Goal: Task Accomplishment & Management: Complete application form

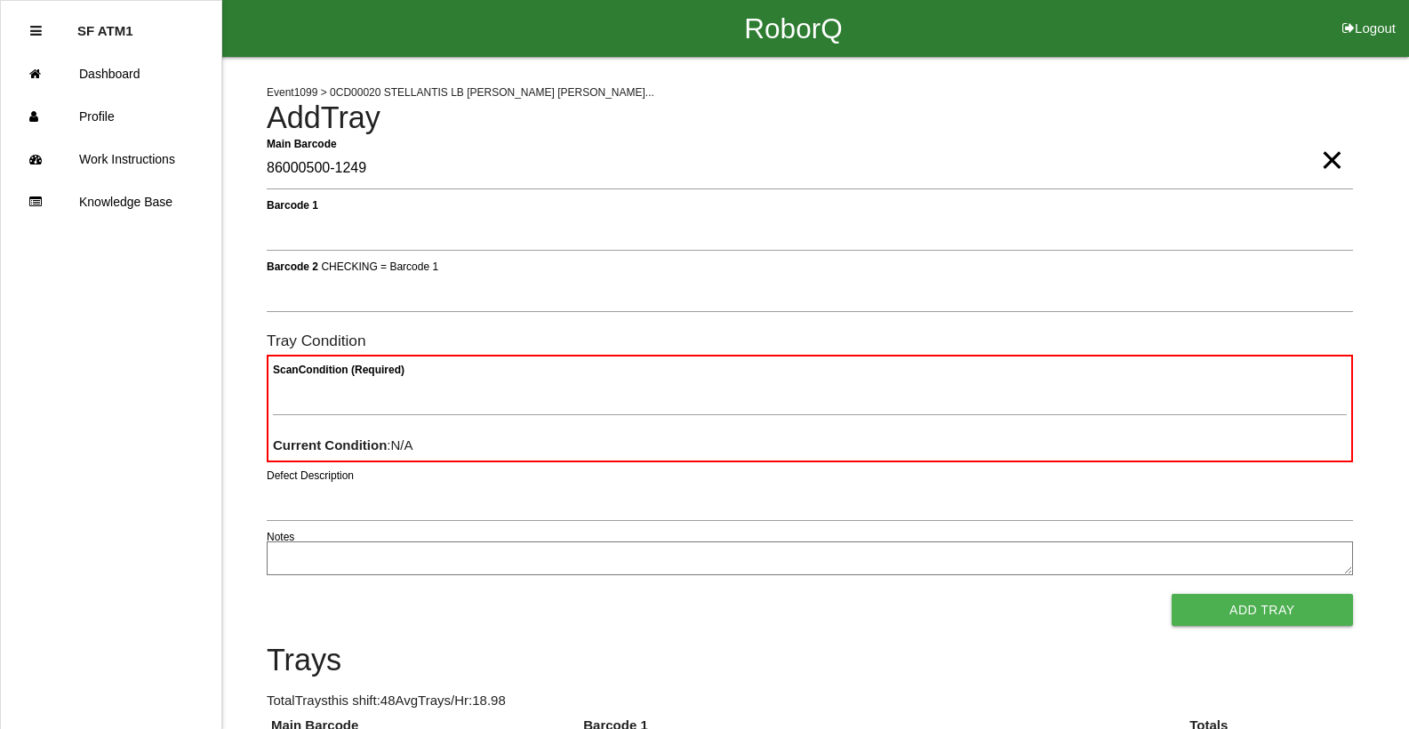
type Barcode "86000500-1249"
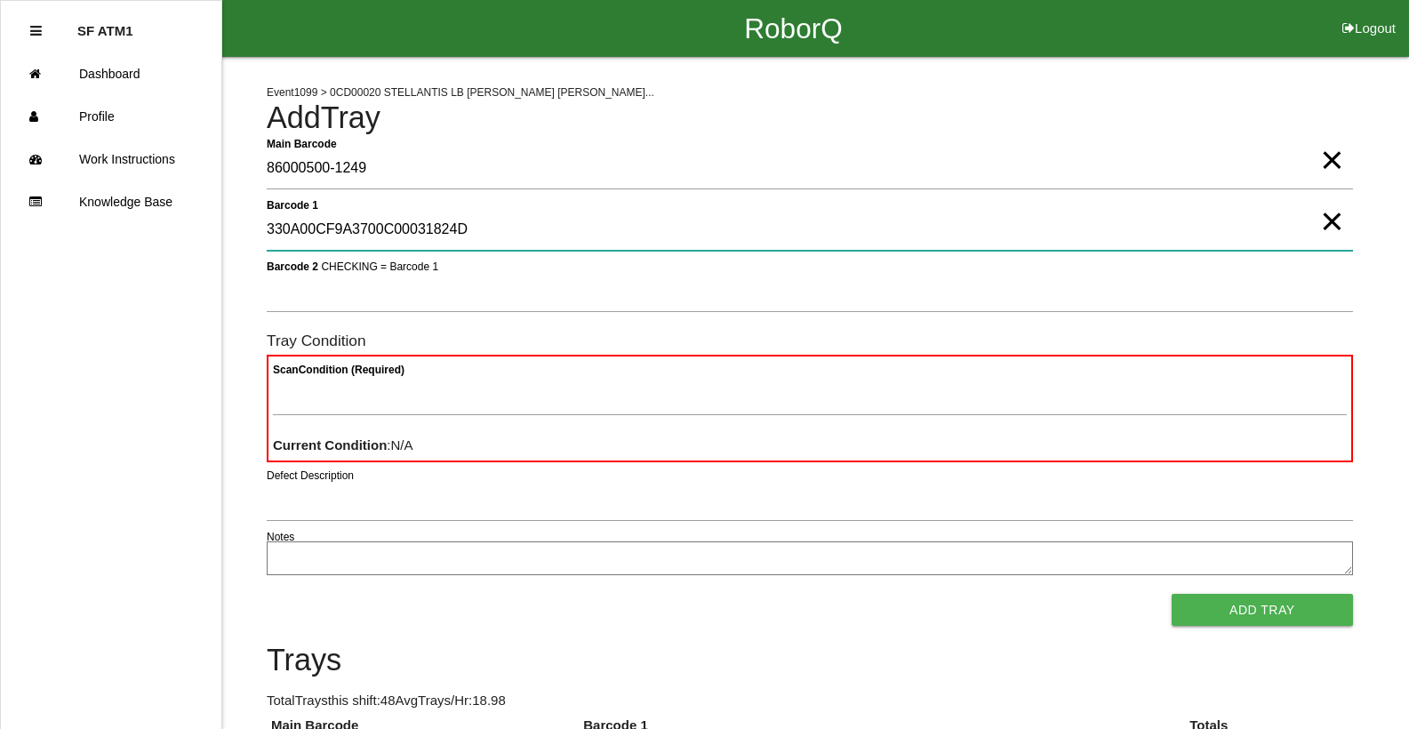
type 1 "330A00CF9A3700C00031824D"
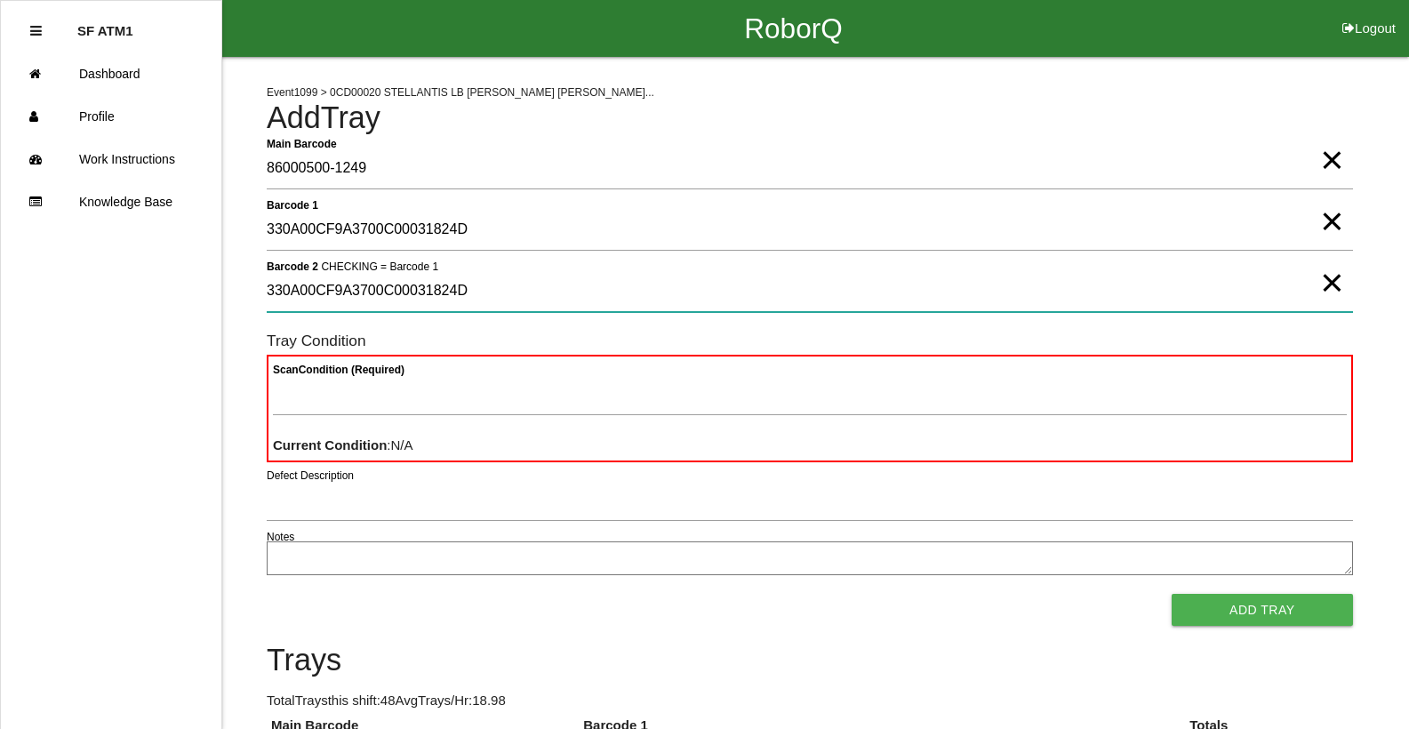
type 2 "330A00CF9A3700C00031824D"
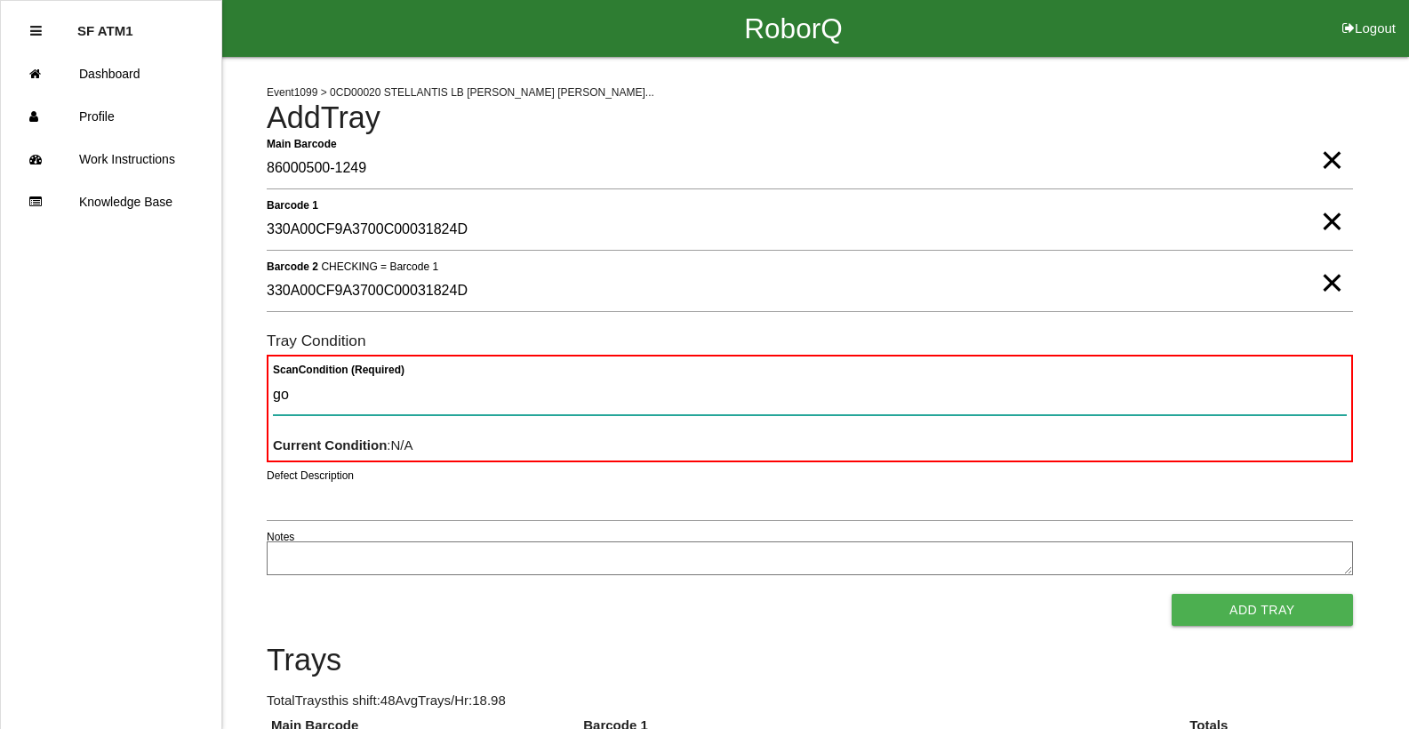
type Condition "goo"
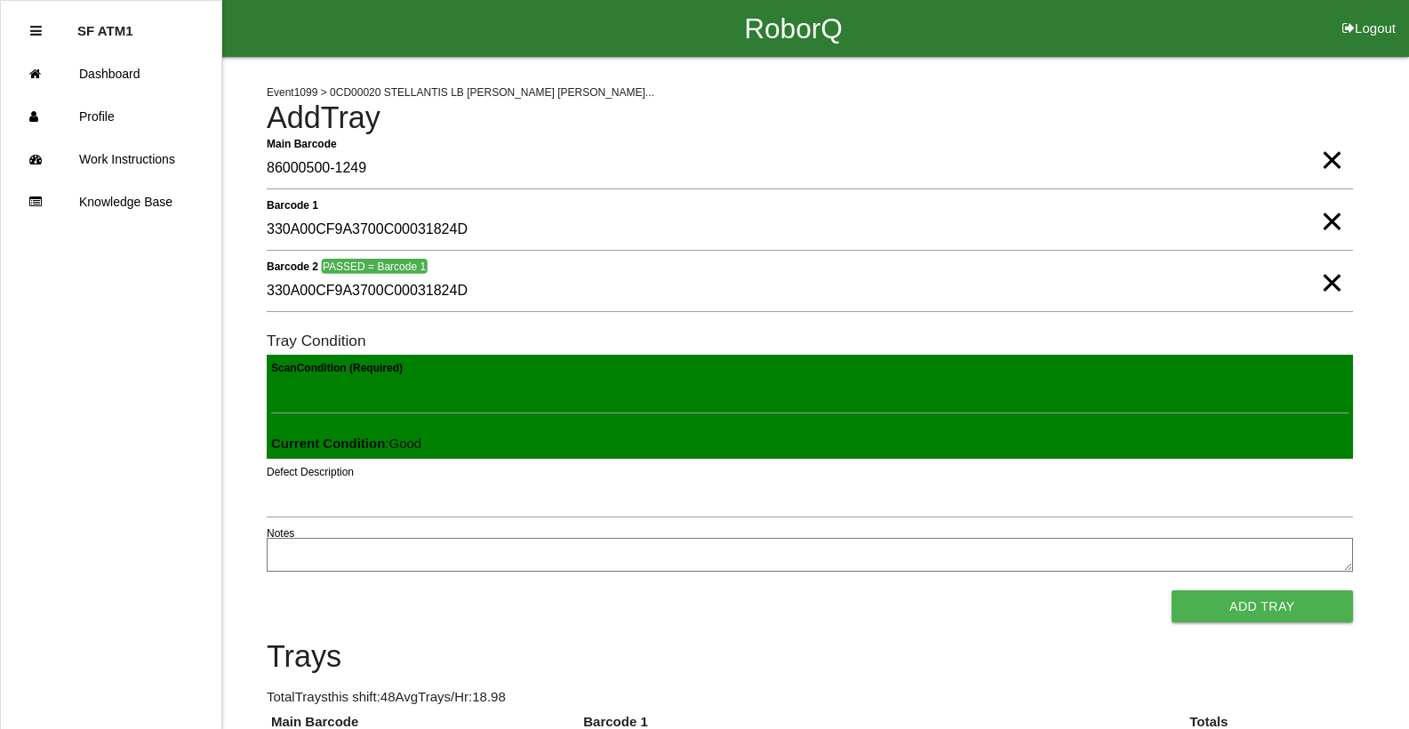
click at [1172, 590] on button "Add Tray" at bounding box center [1262, 606] width 181 height 32
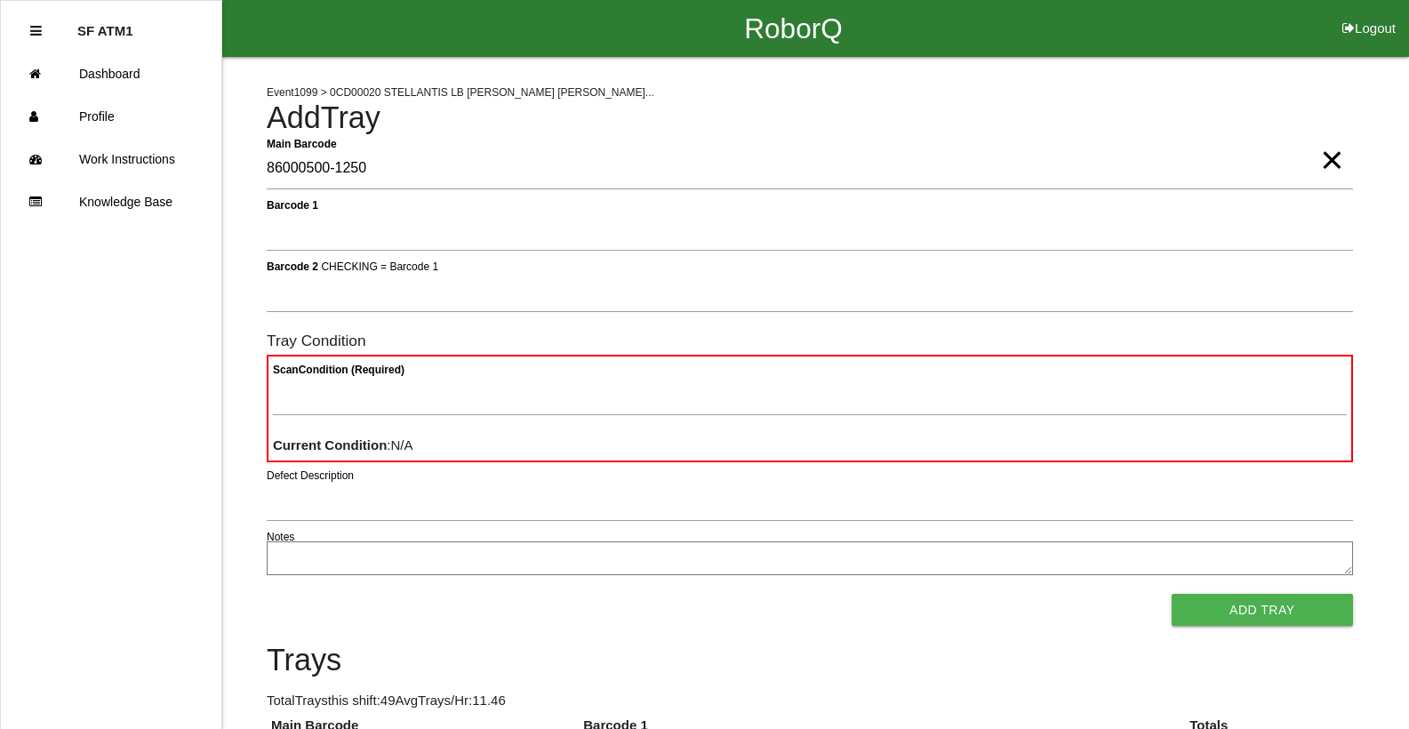
type Barcode "86000500-1250"
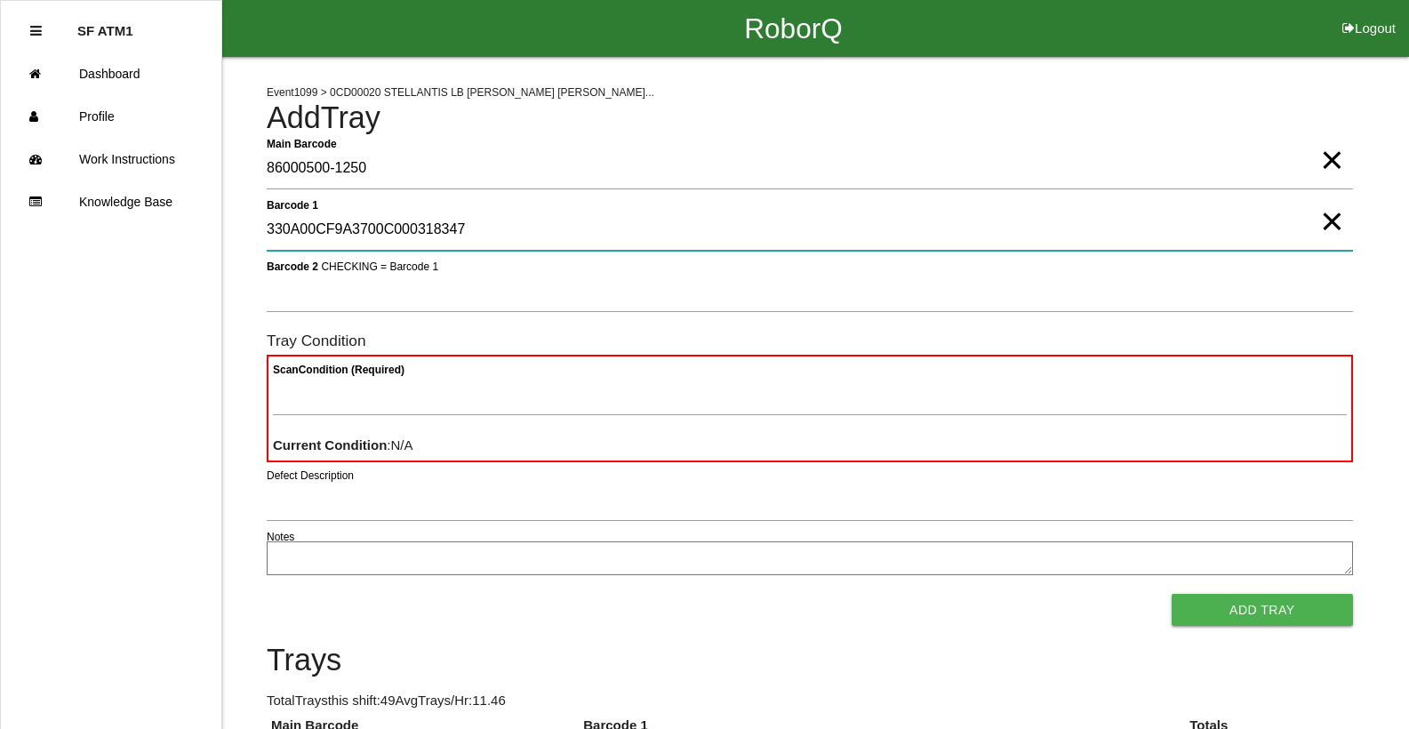
type 1 "330A00CF9A3700C000318347"
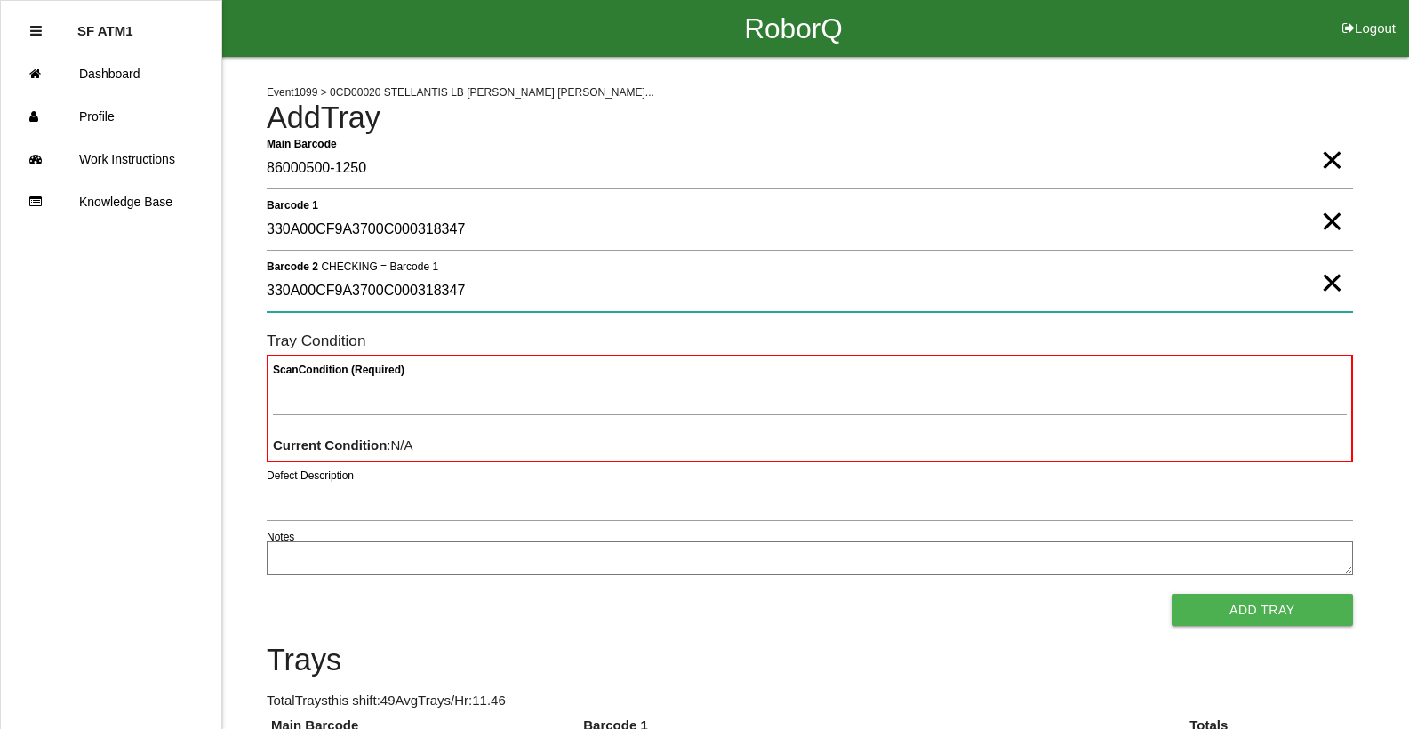
type 2 "330A00CF9A3700C000318347"
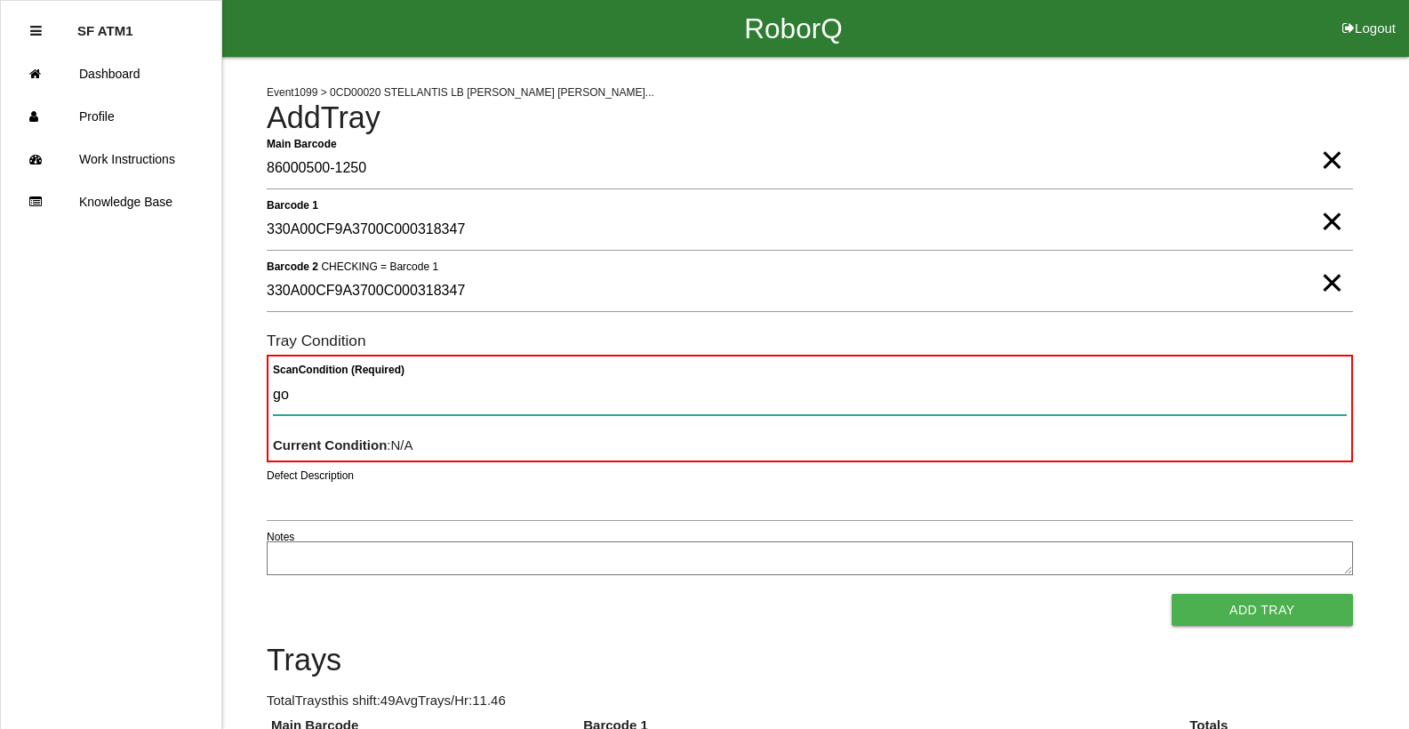
type Condition "goo"
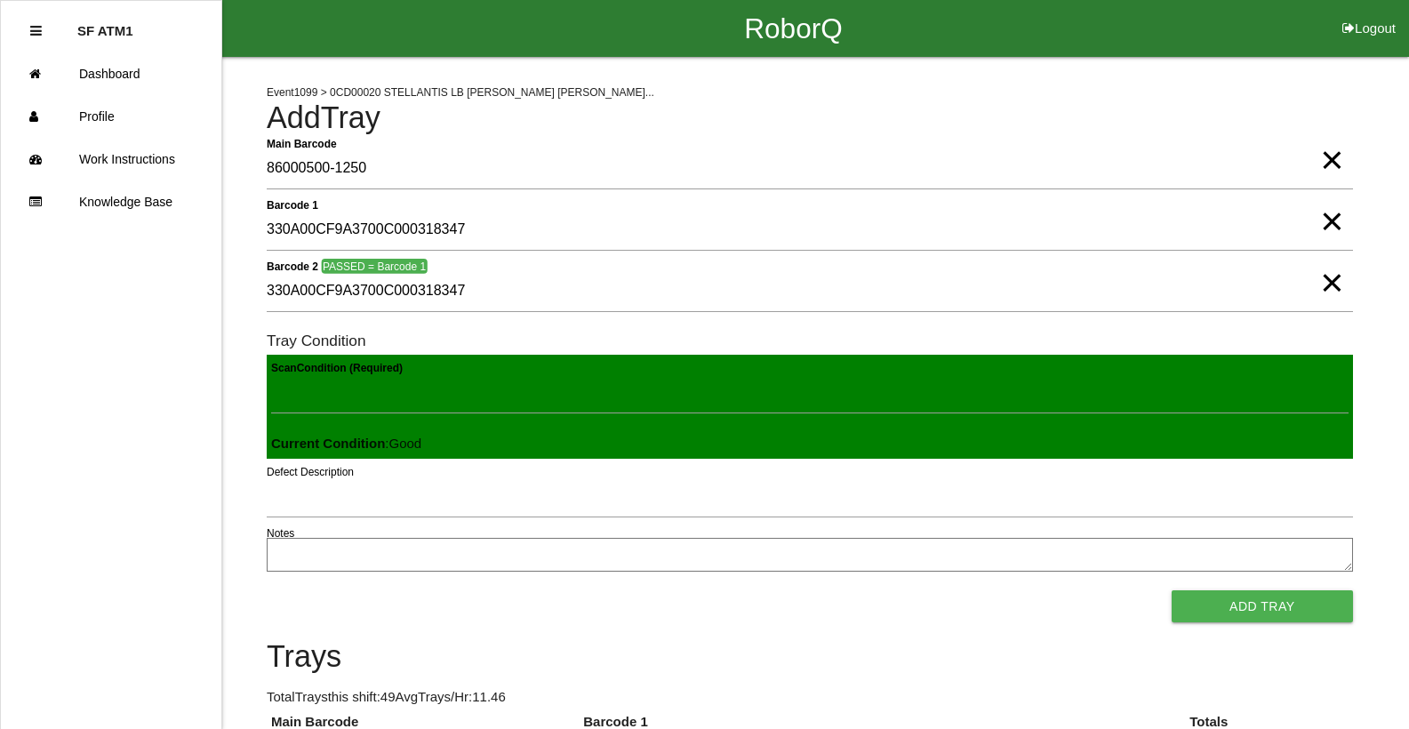
click at [1172, 590] on button "Add Tray" at bounding box center [1262, 606] width 181 height 32
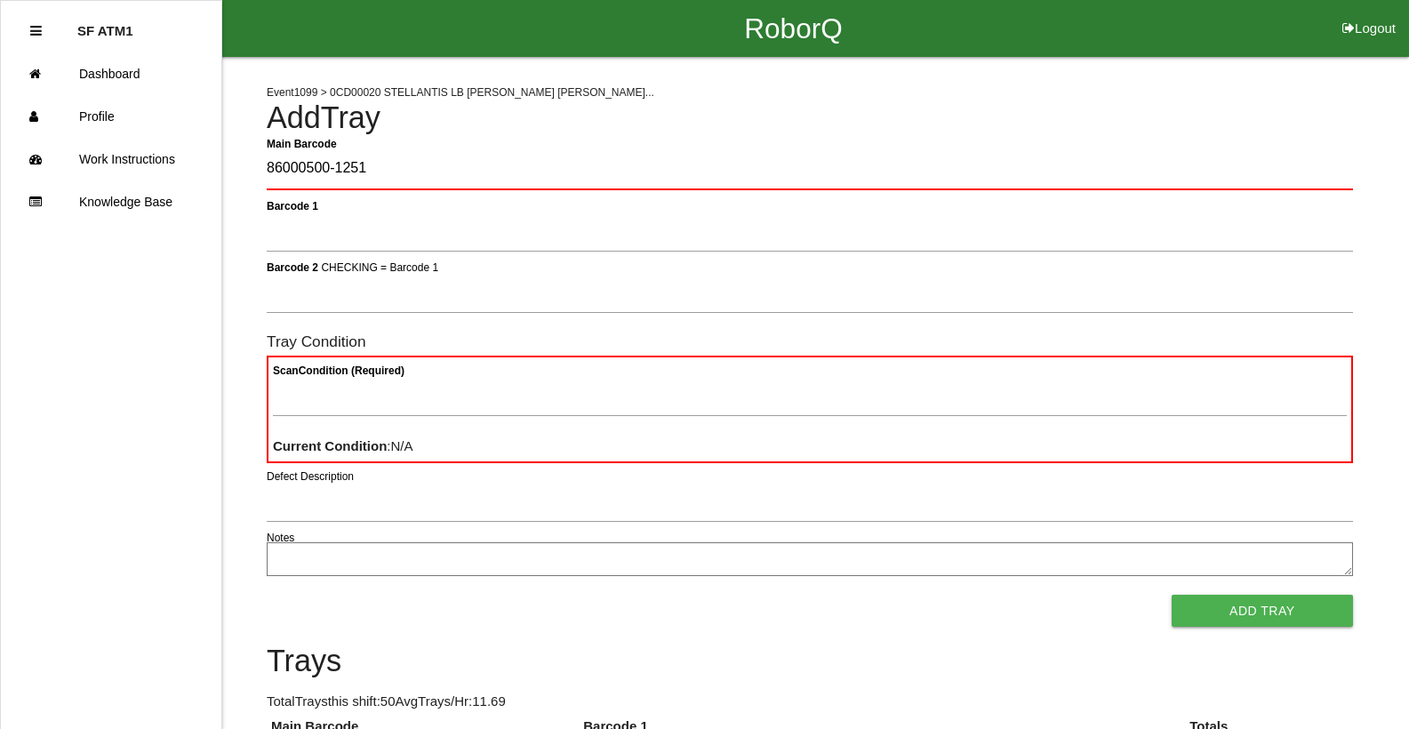
type Barcode "86000500-1251"
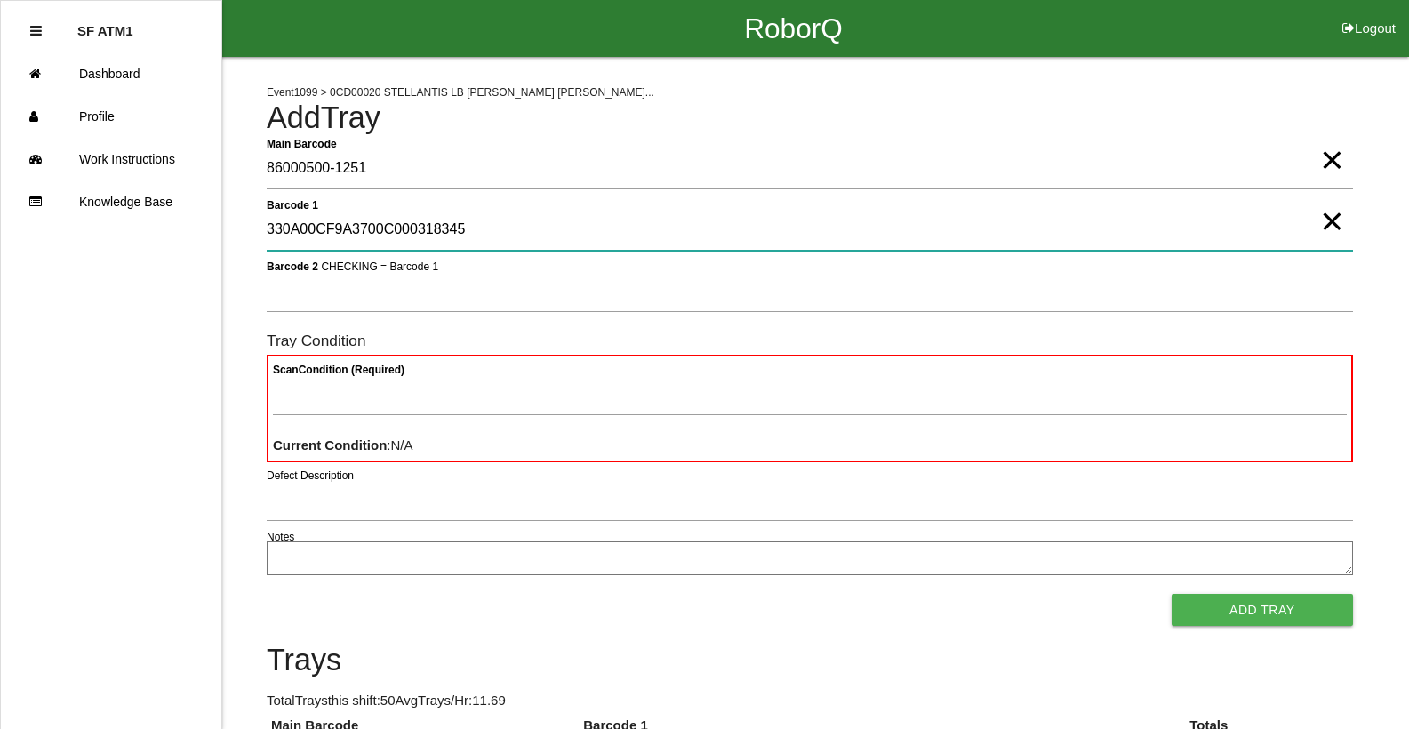
type 1 "330A00CF9A3700C000318345"
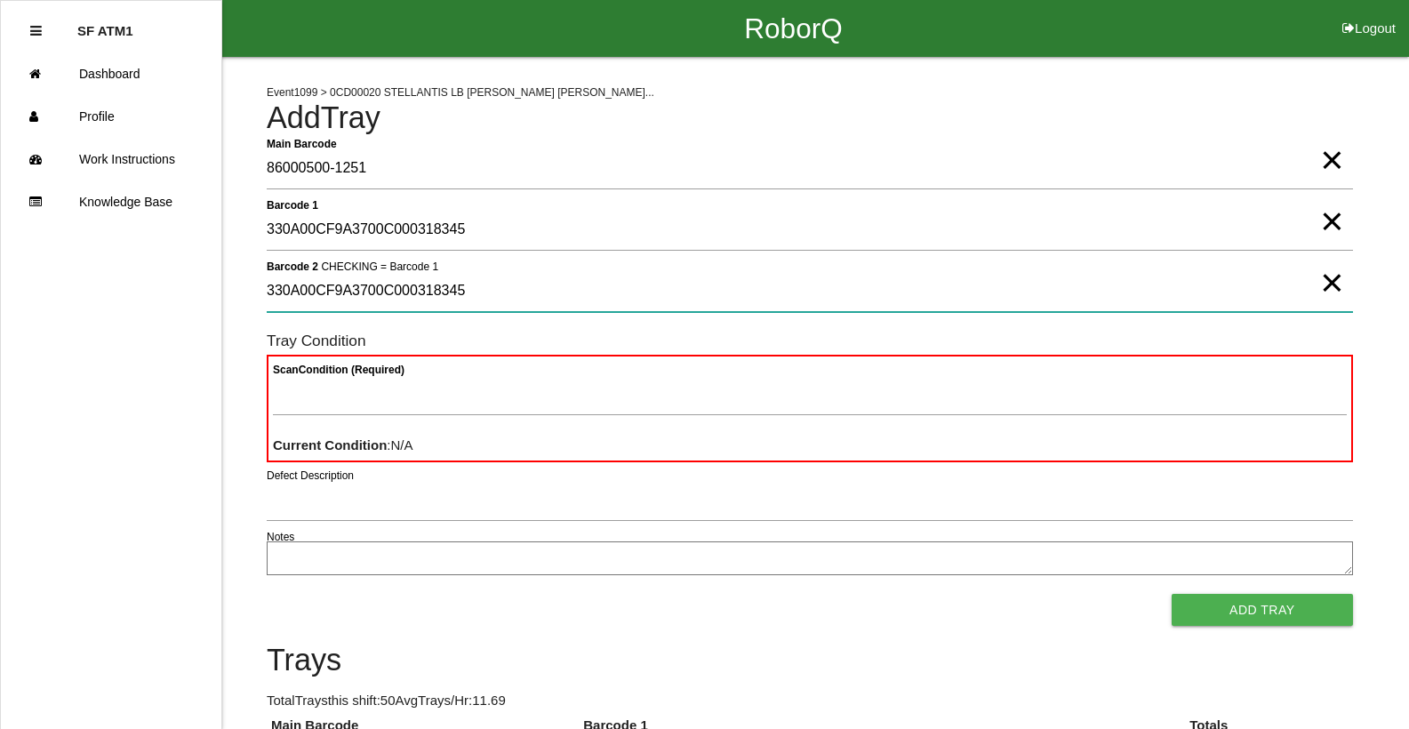
type 2 "330A00CF9A3700C000318345"
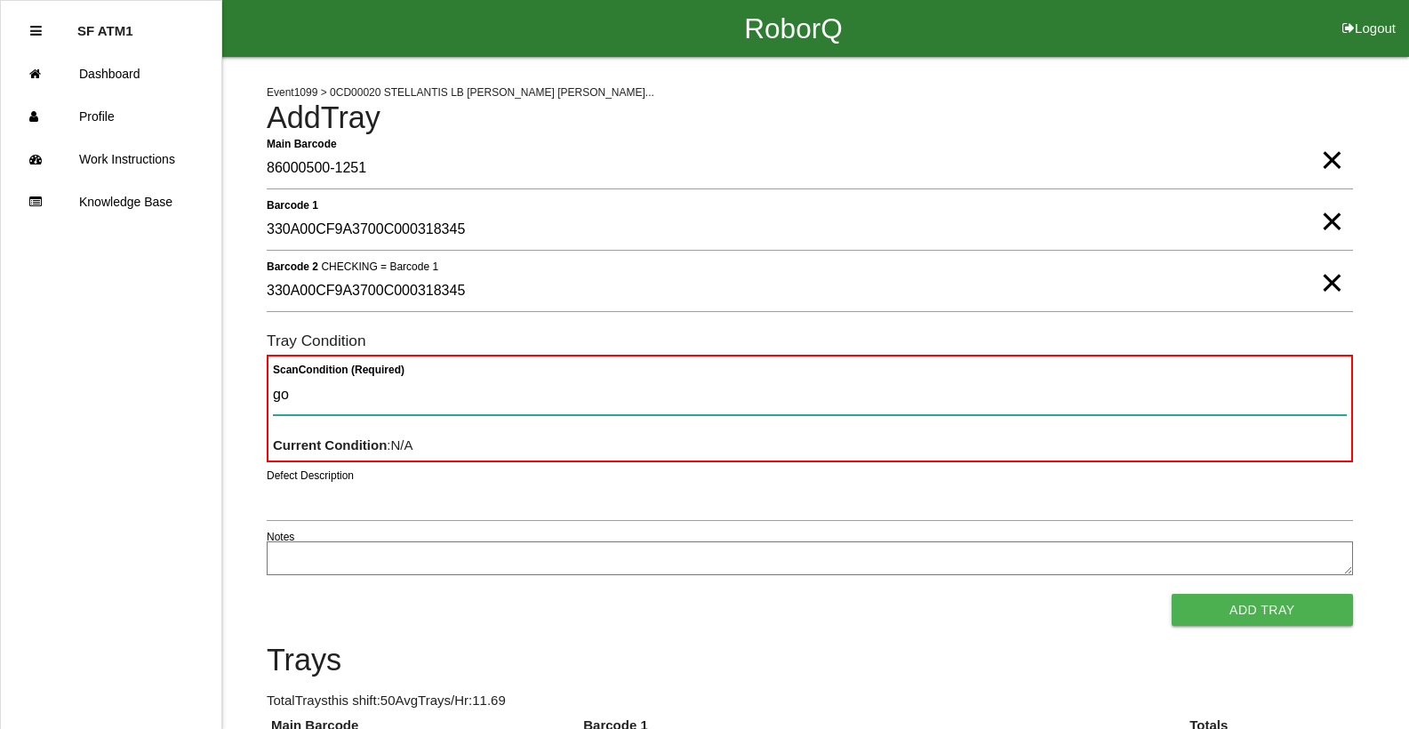
type Condition "goo"
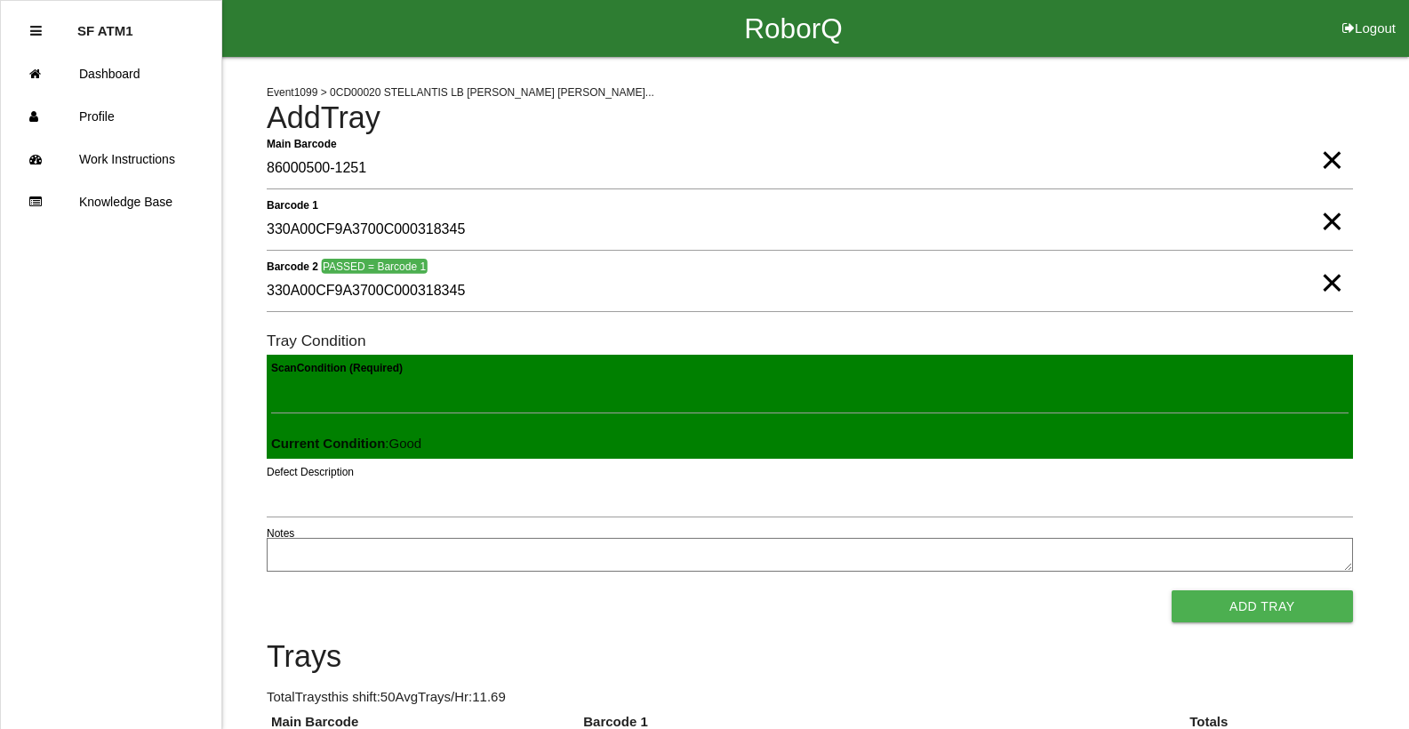
click at [1172, 590] on button "Add Tray" at bounding box center [1262, 606] width 181 height 32
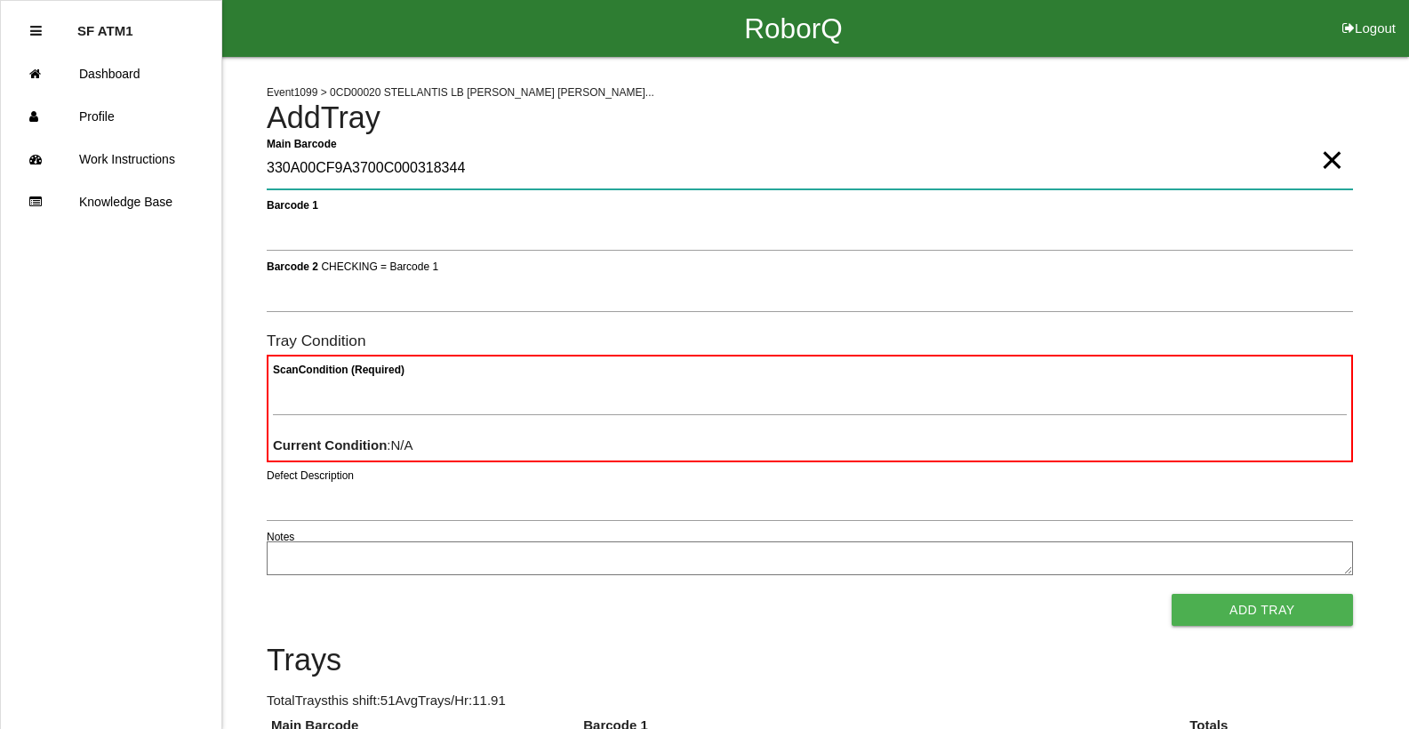
type Barcode "330A00CF9A3700C000318344"
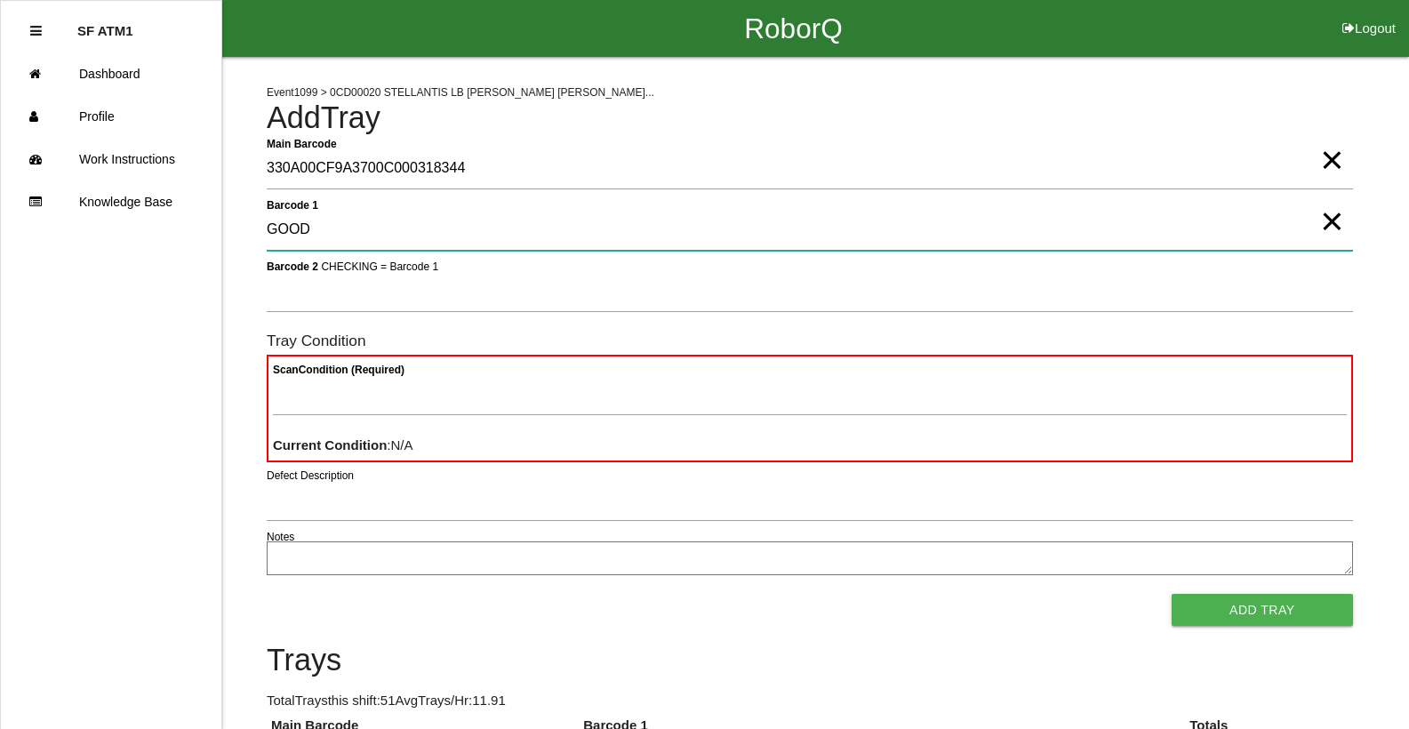
type 1 "GOOD"
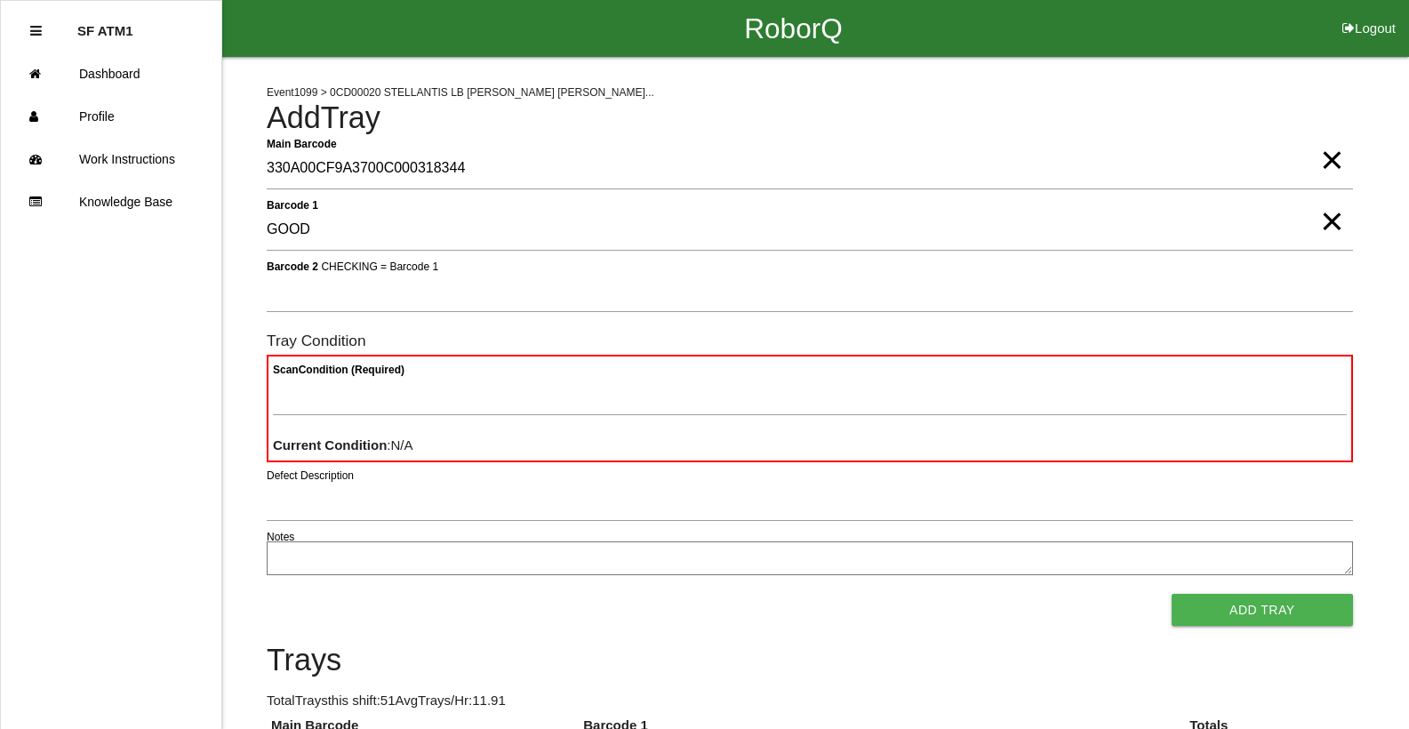
click at [1329, 221] on span "×" at bounding box center [1331, 204] width 23 height 36
click at [1335, 160] on span "×" at bounding box center [1331, 142] width 23 height 36
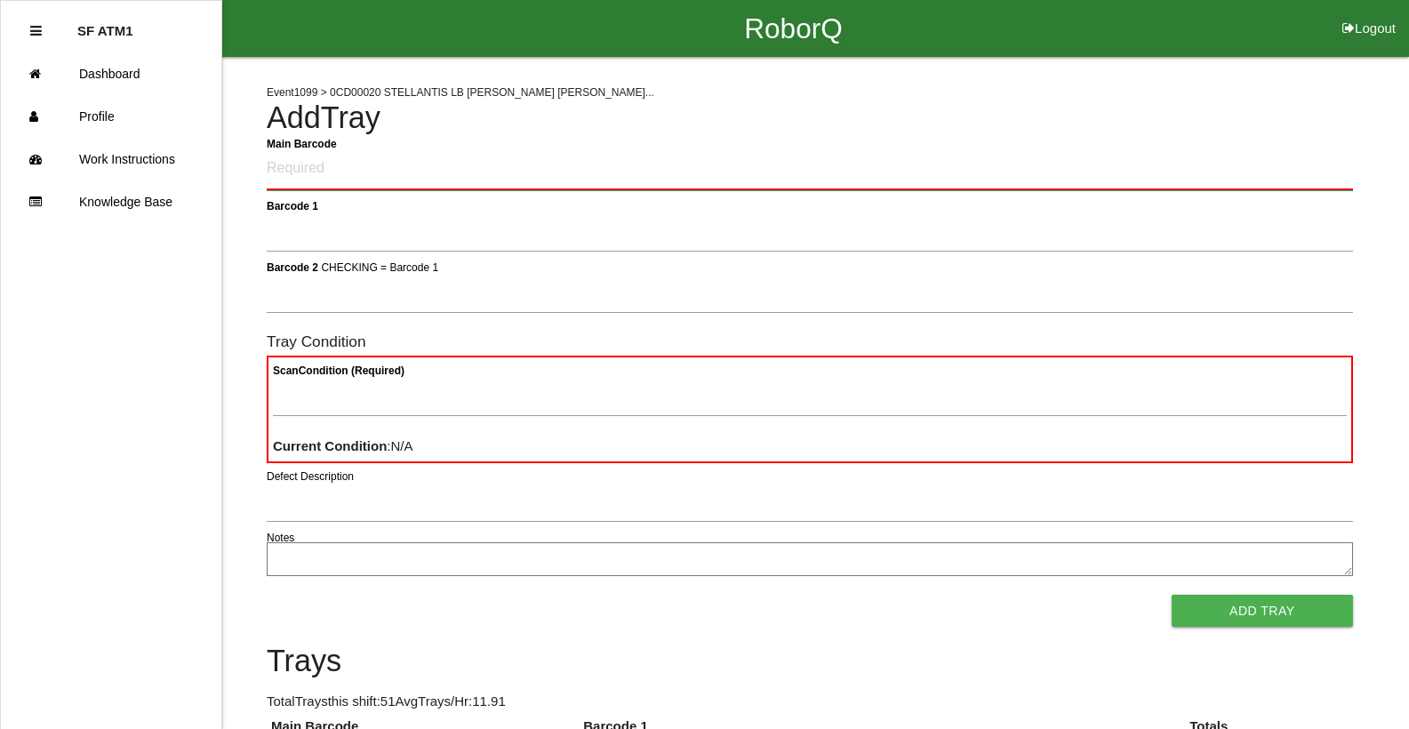
click at [1333, 167] on Barcode "Main Barcode" at bounding box center [810, 169] width 1087 height 42
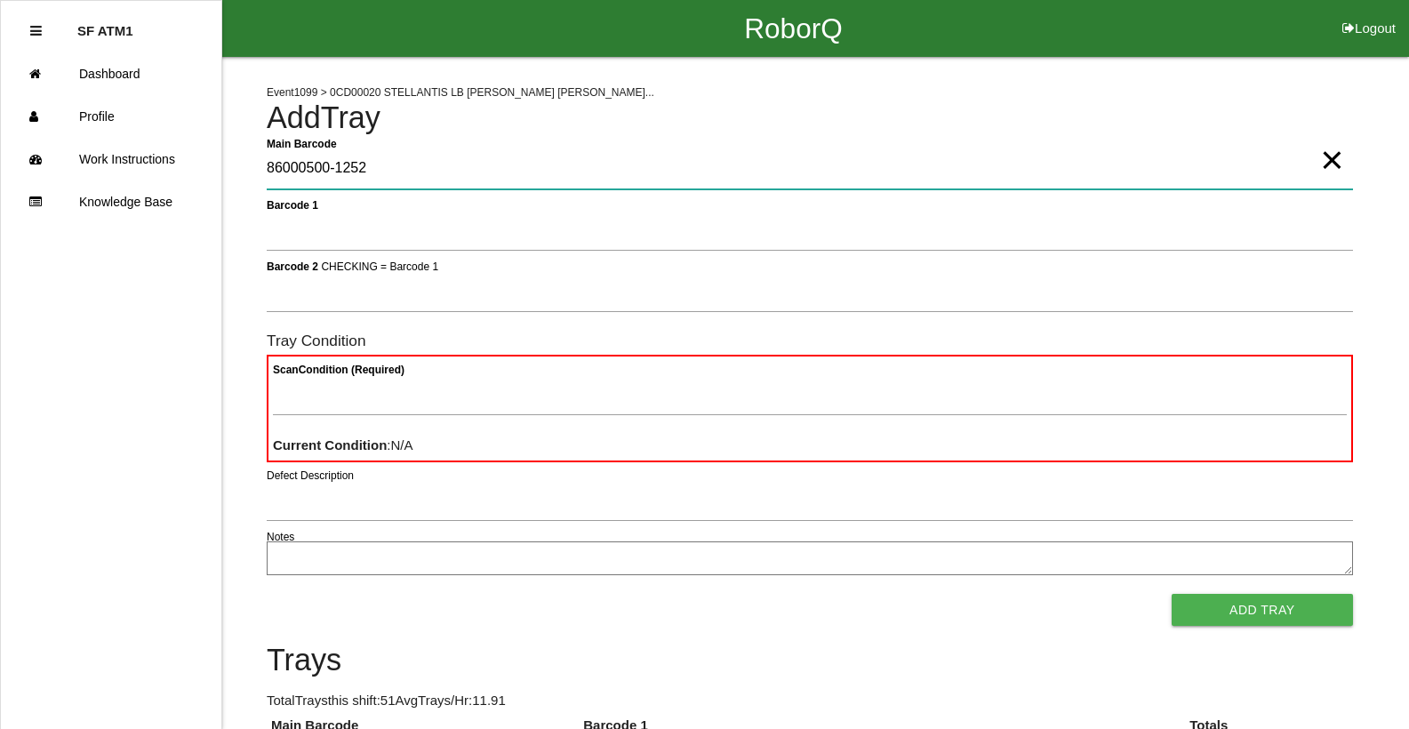
type Barcode "86000500-1252"
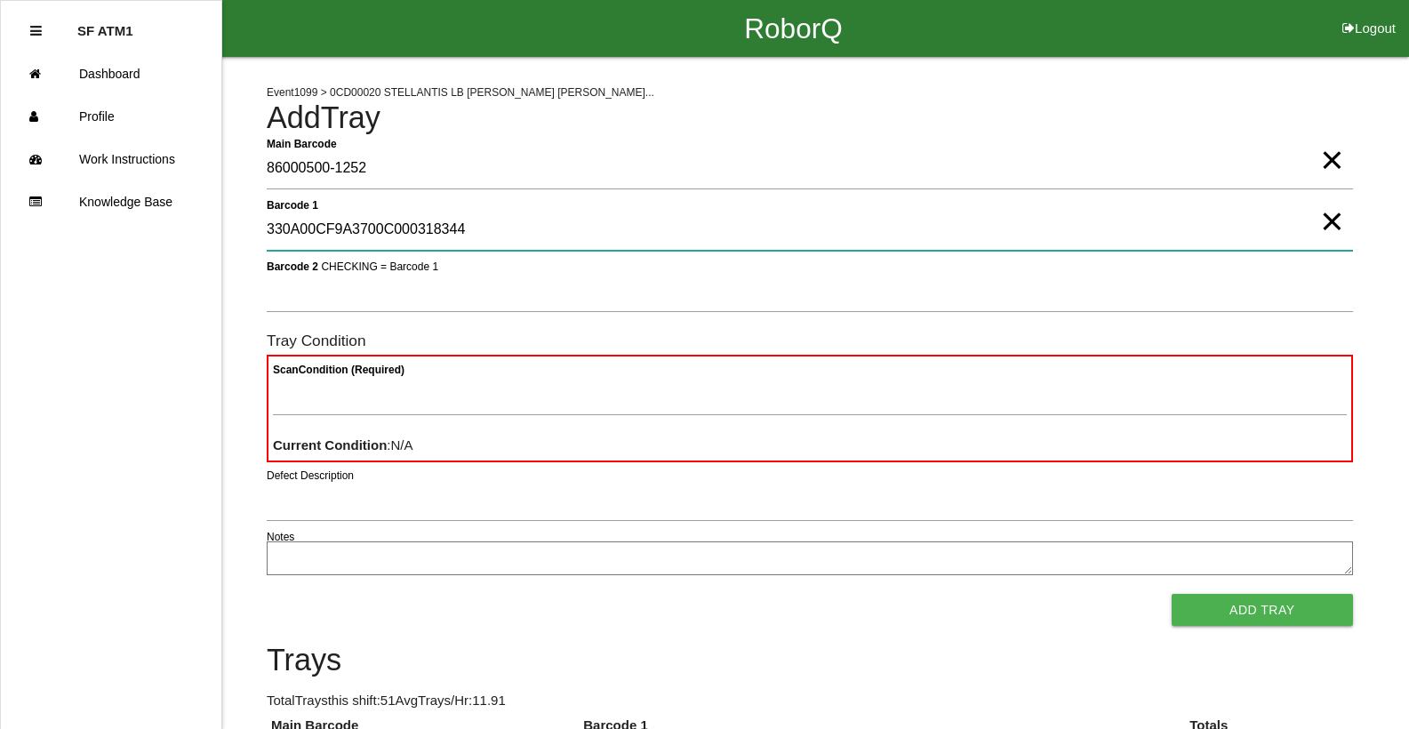
type 1 "330A00CF9A3700C000318344"
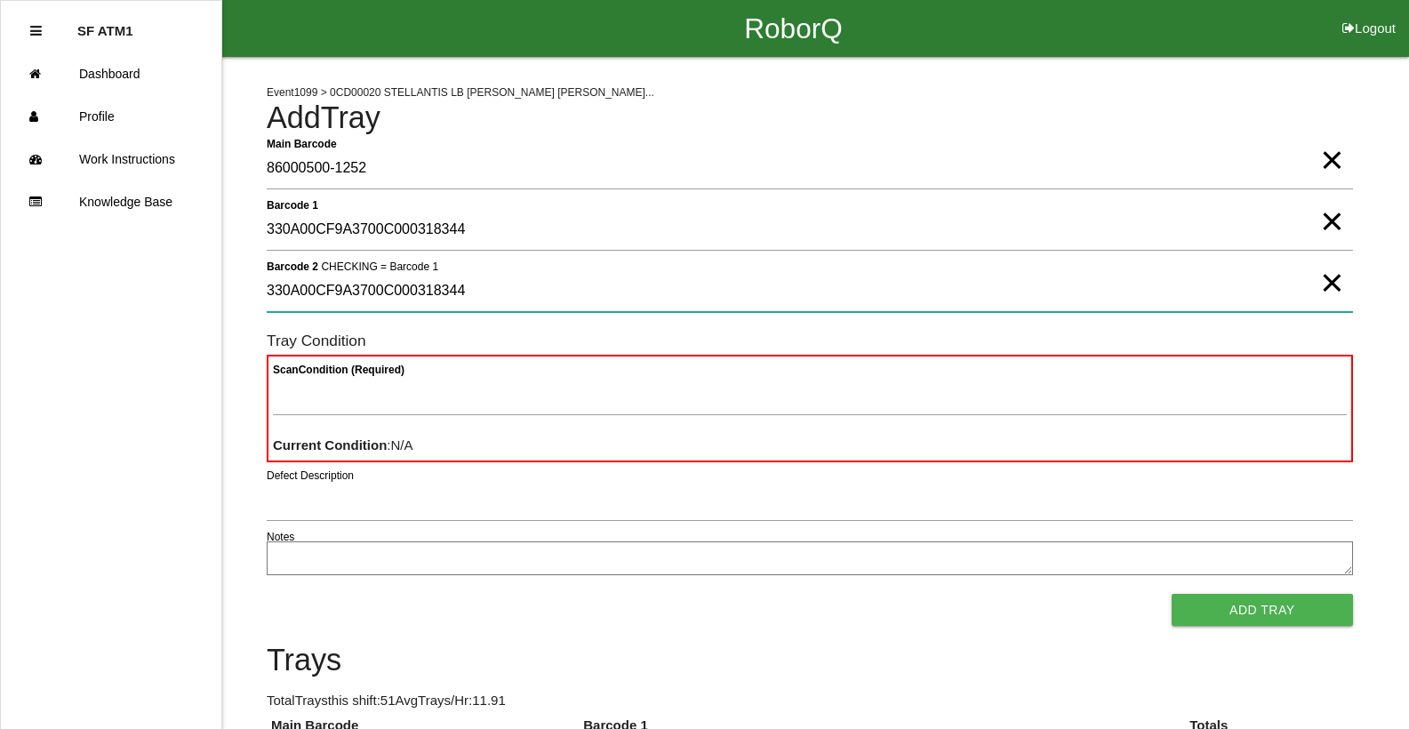
type 2 "330A00CF9A3700C000318344"
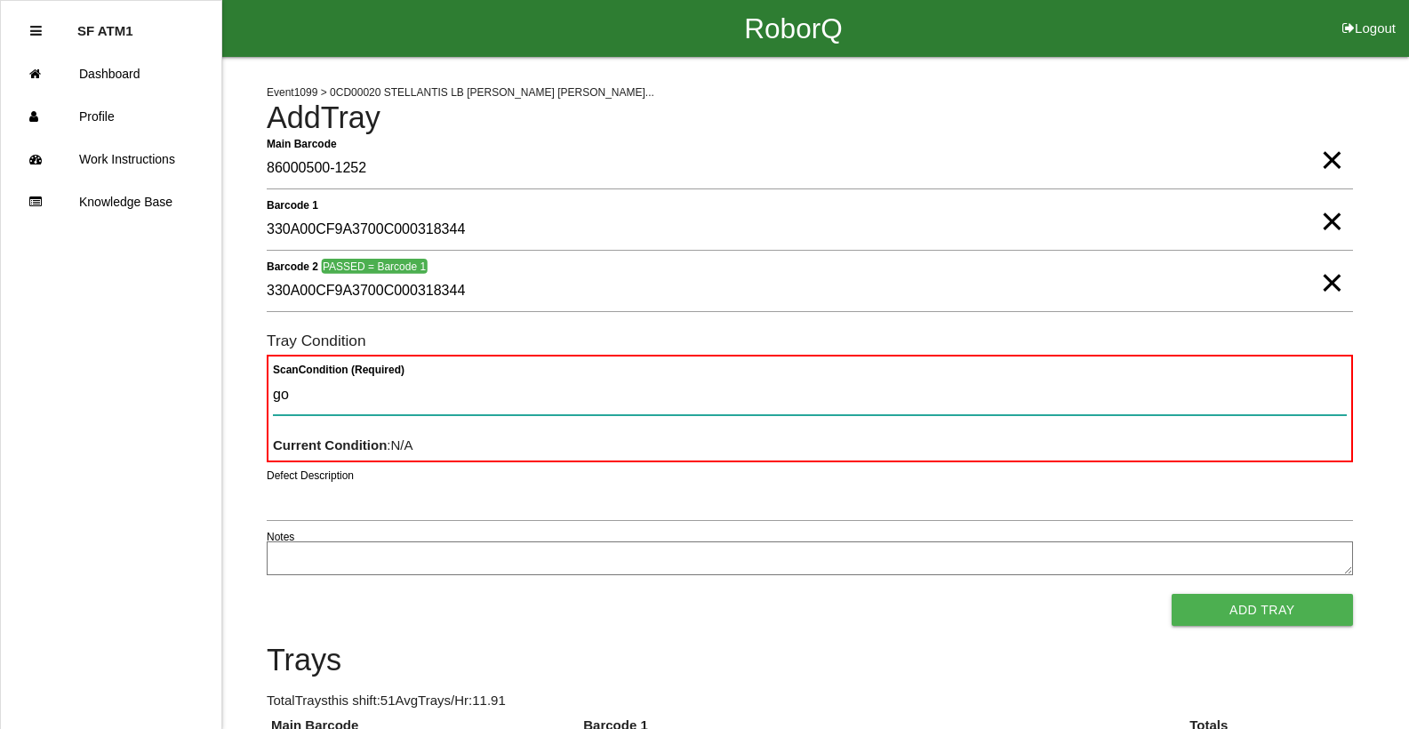
type Condition "goo"
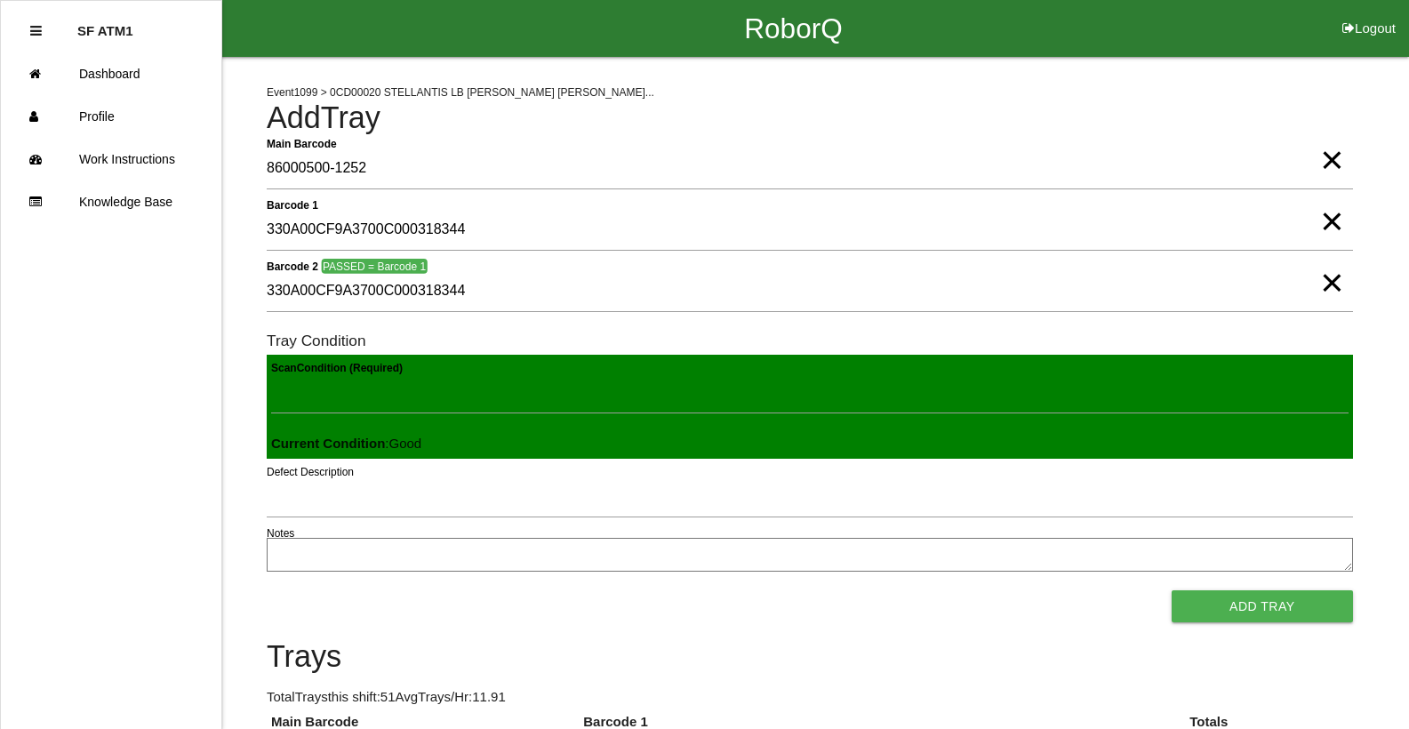
click at [1172, 590] on button "Add Tray" at bounding box center [1262, 606] width 181 height 32
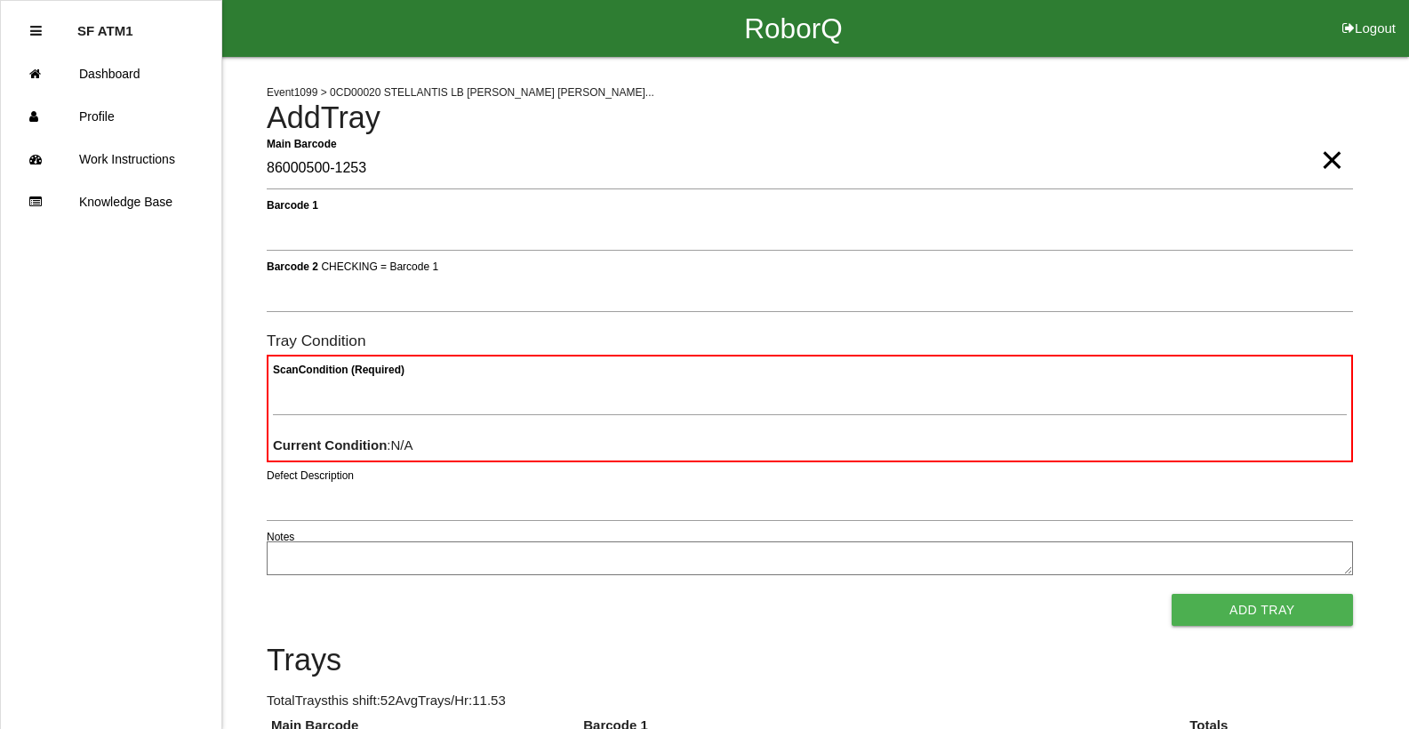
type Barcode "86000500-1253"
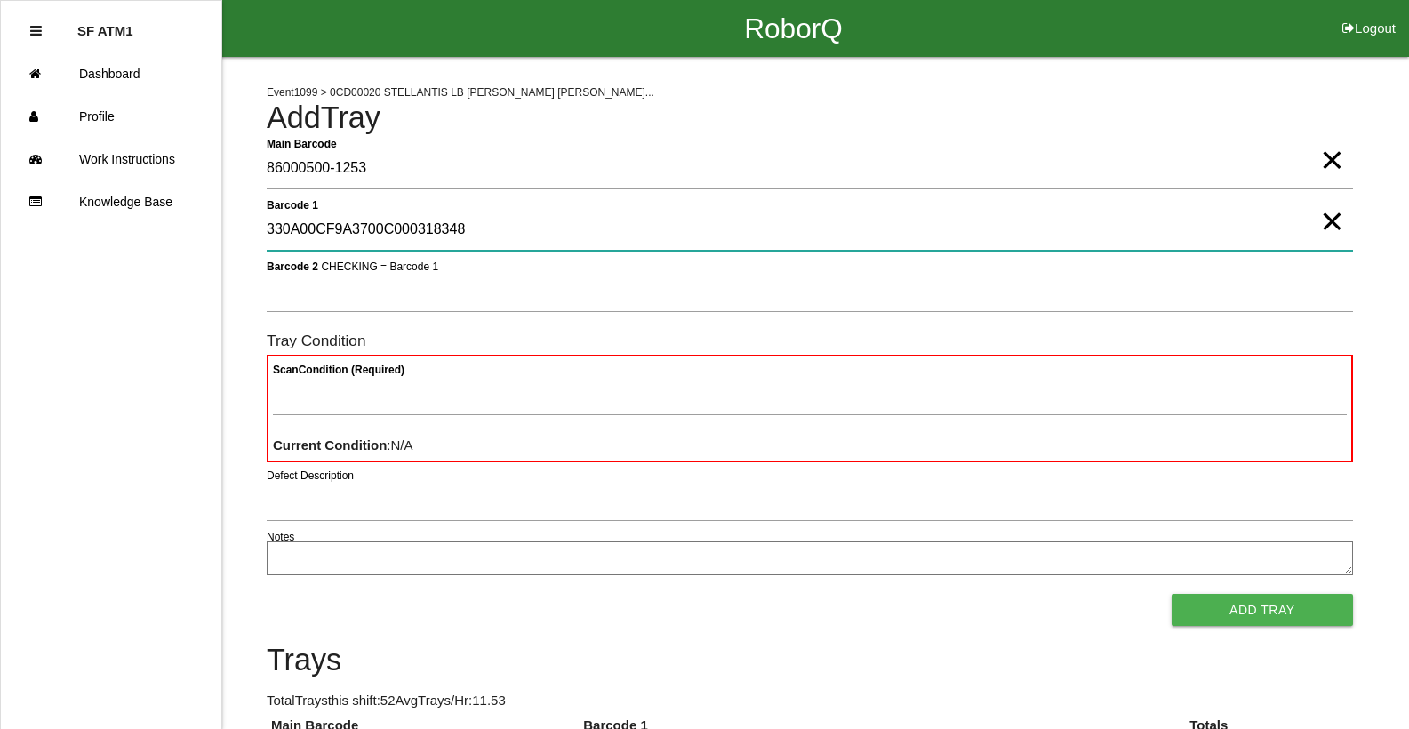
type 1 "330A00CF9A3700C000318348"
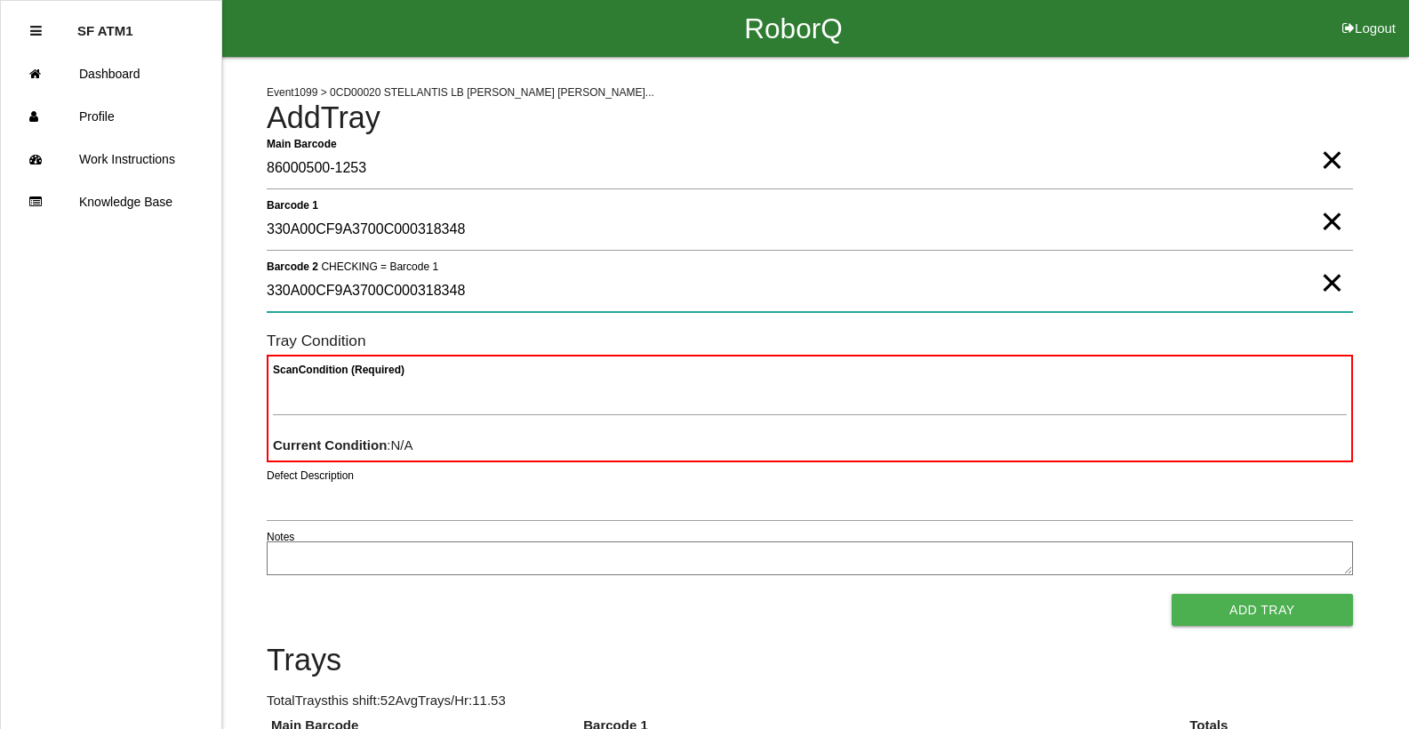
type 2 "330A00CF9A3700C000318348"
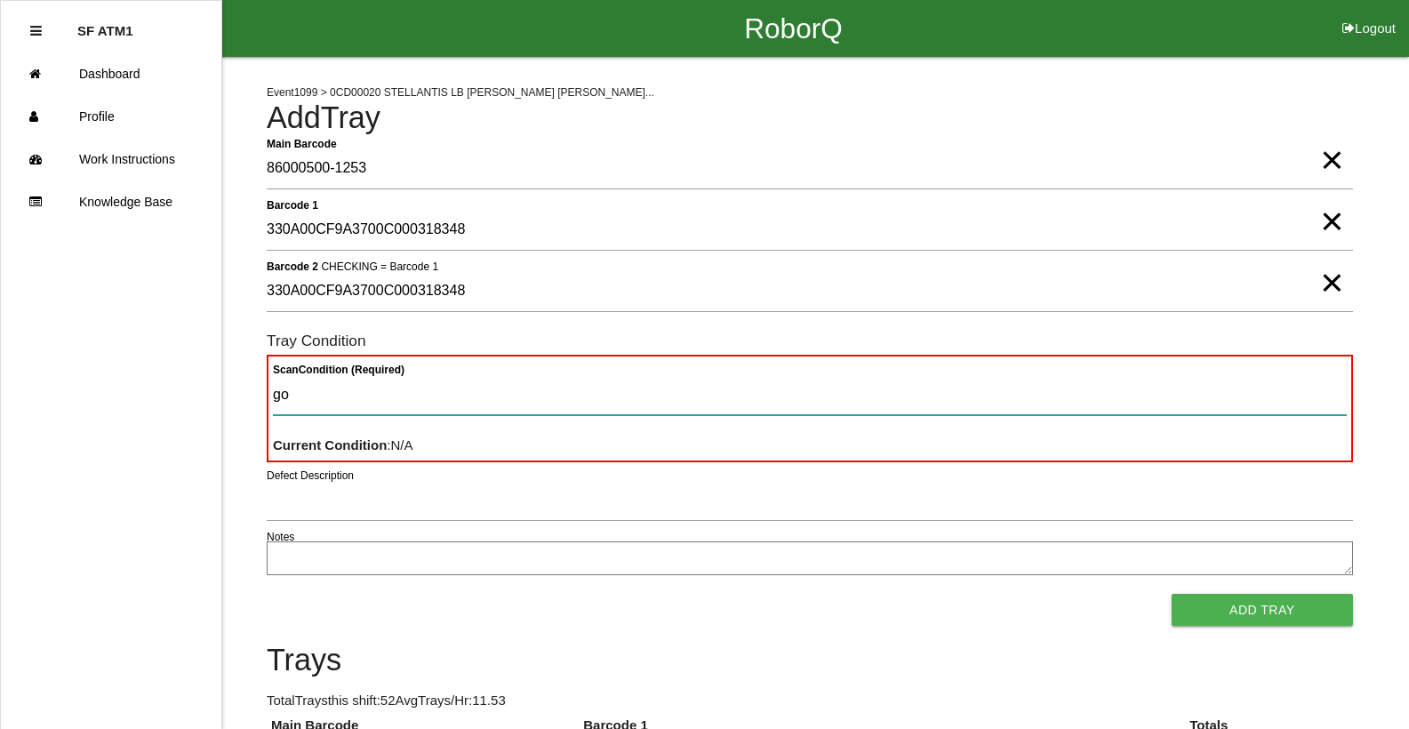
type Condition "goo"
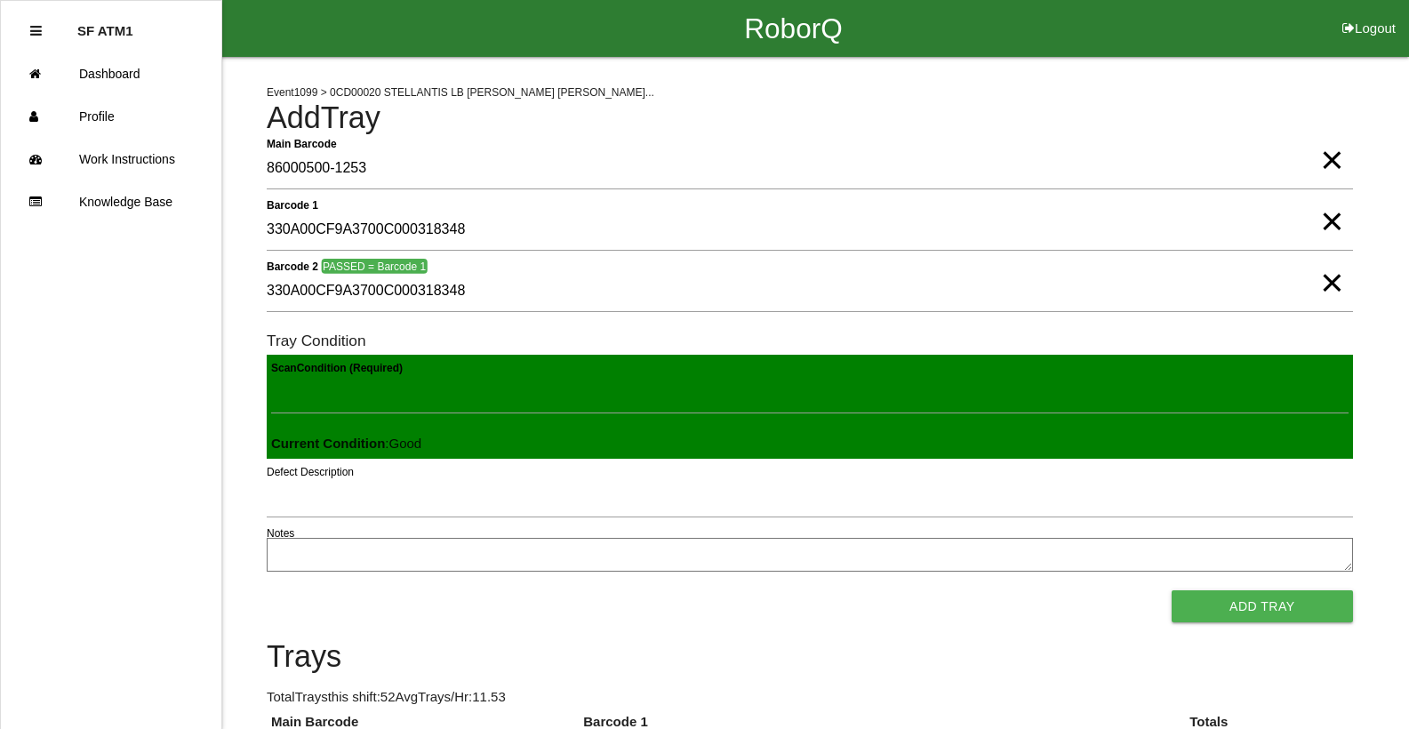
click at [1172, 590] on button "Add Tray" at bounding box center [1262, 606] width 181 height 32
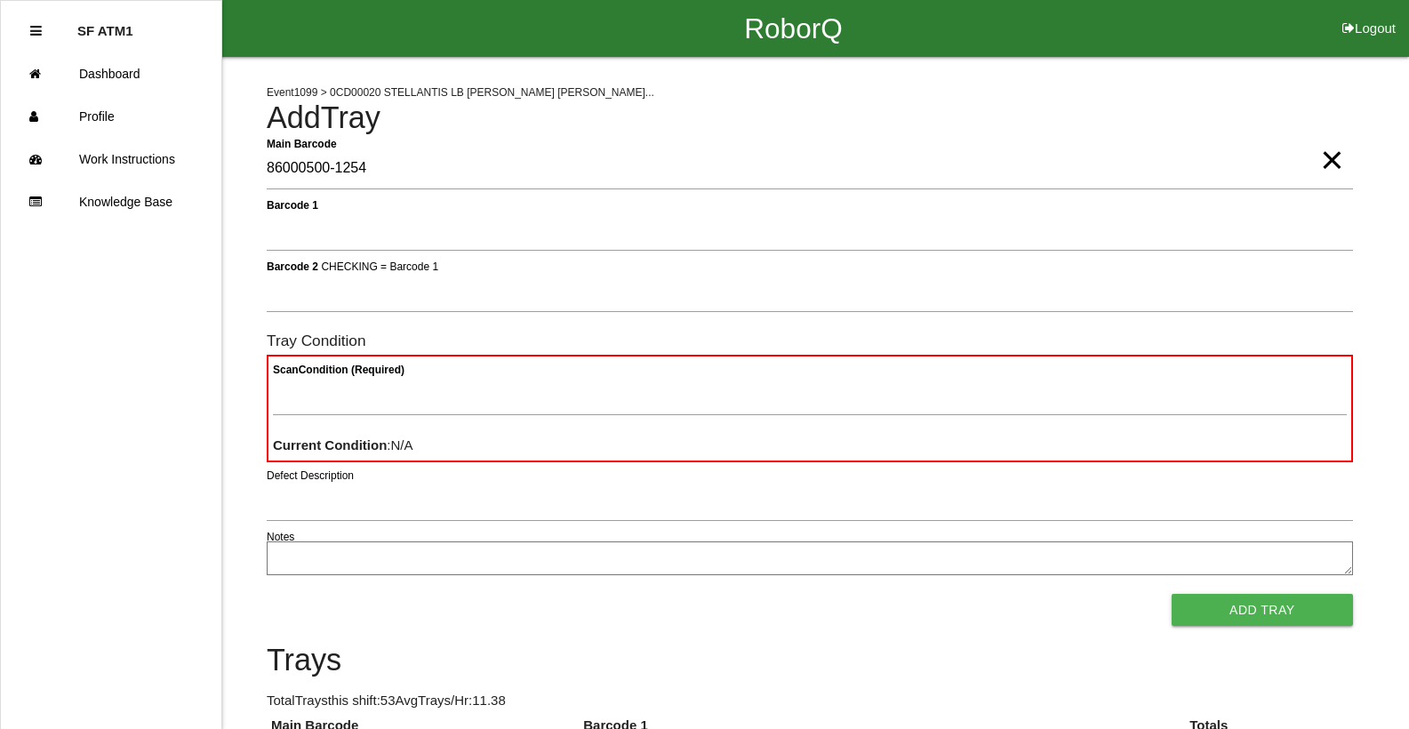
type Barcode "86000500-1254"
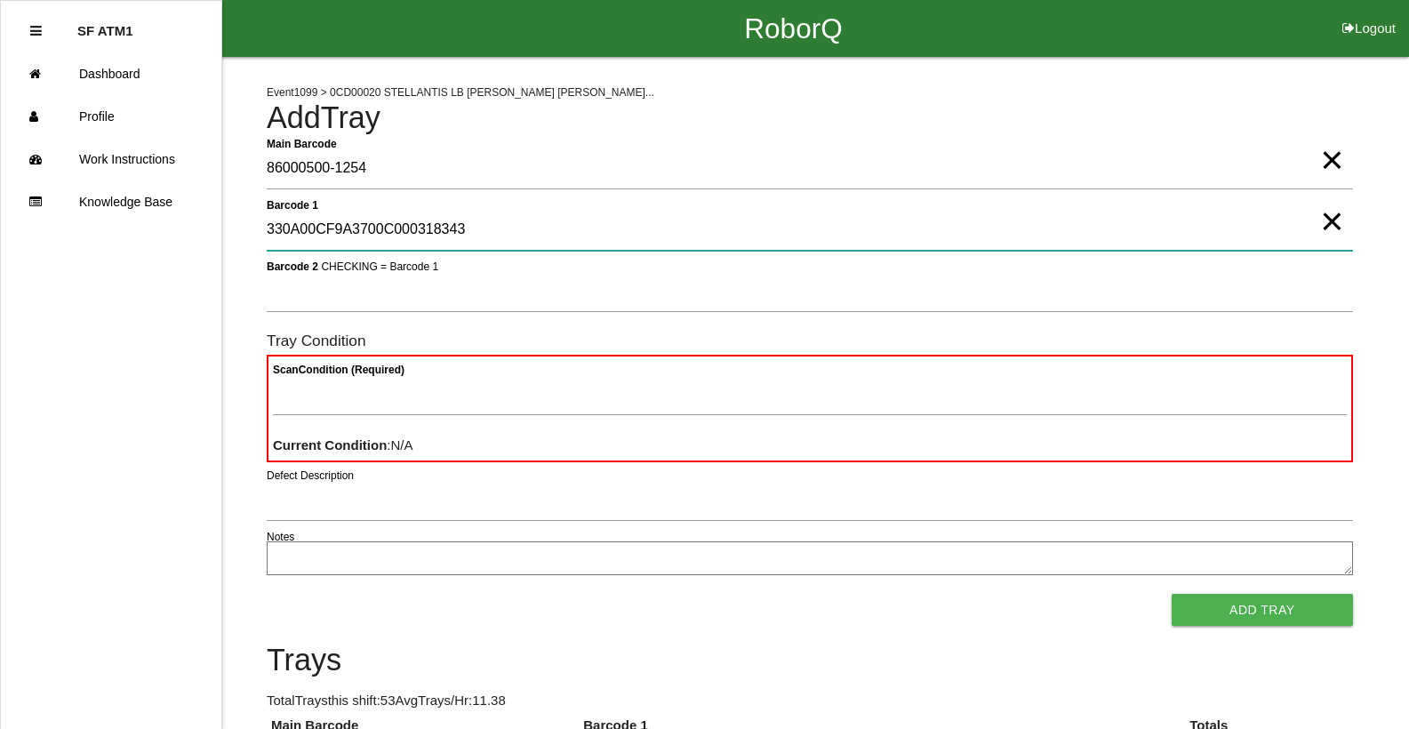
type 1 "330A00CF9A3700C000318343"
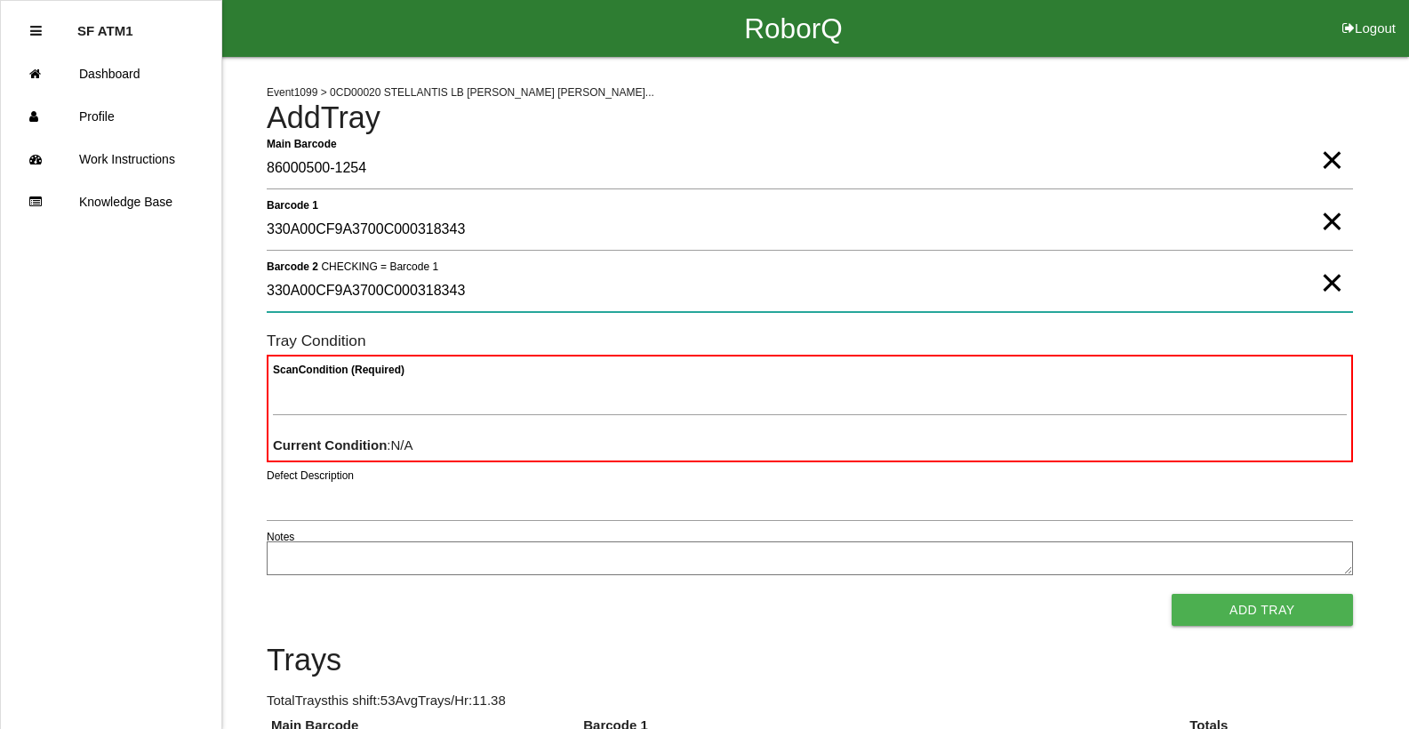
type 2 "330A00CF9A3700C000318343"
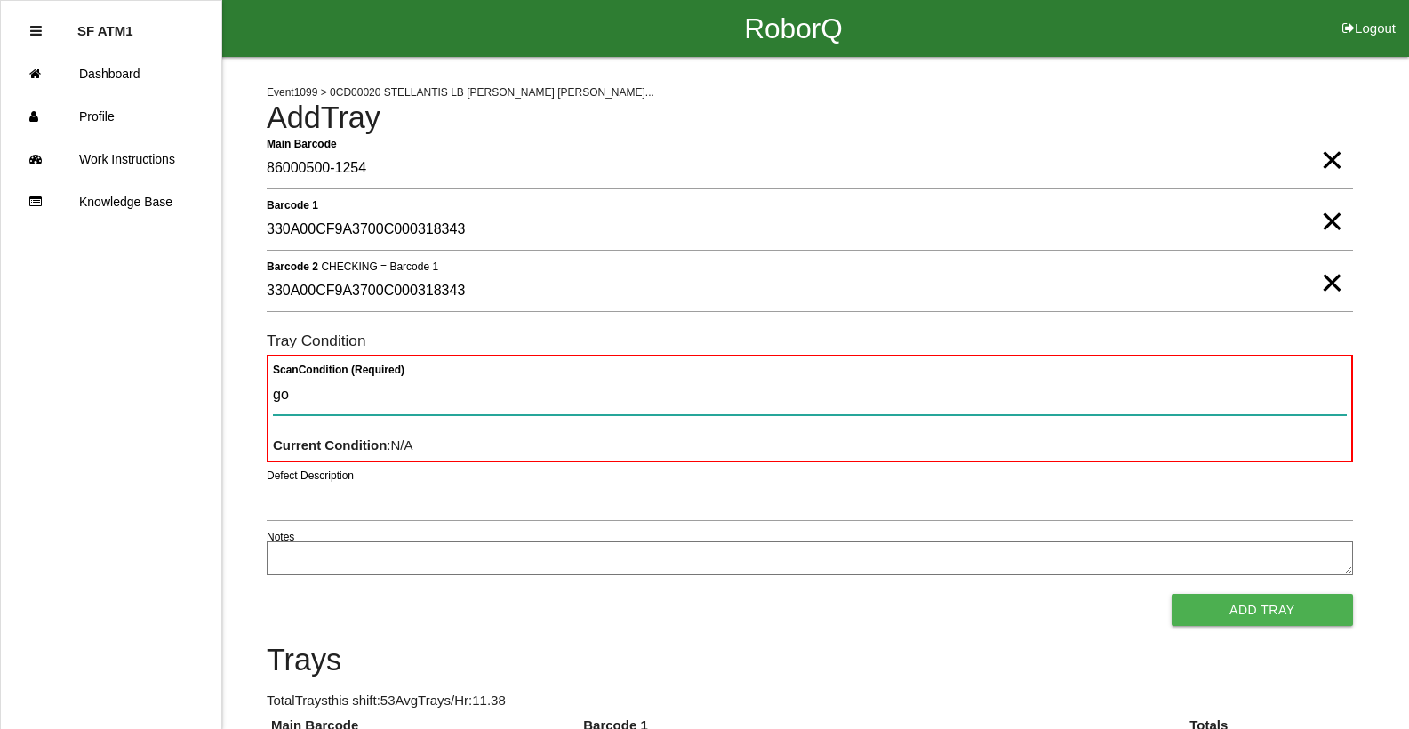
type Condition "goo"
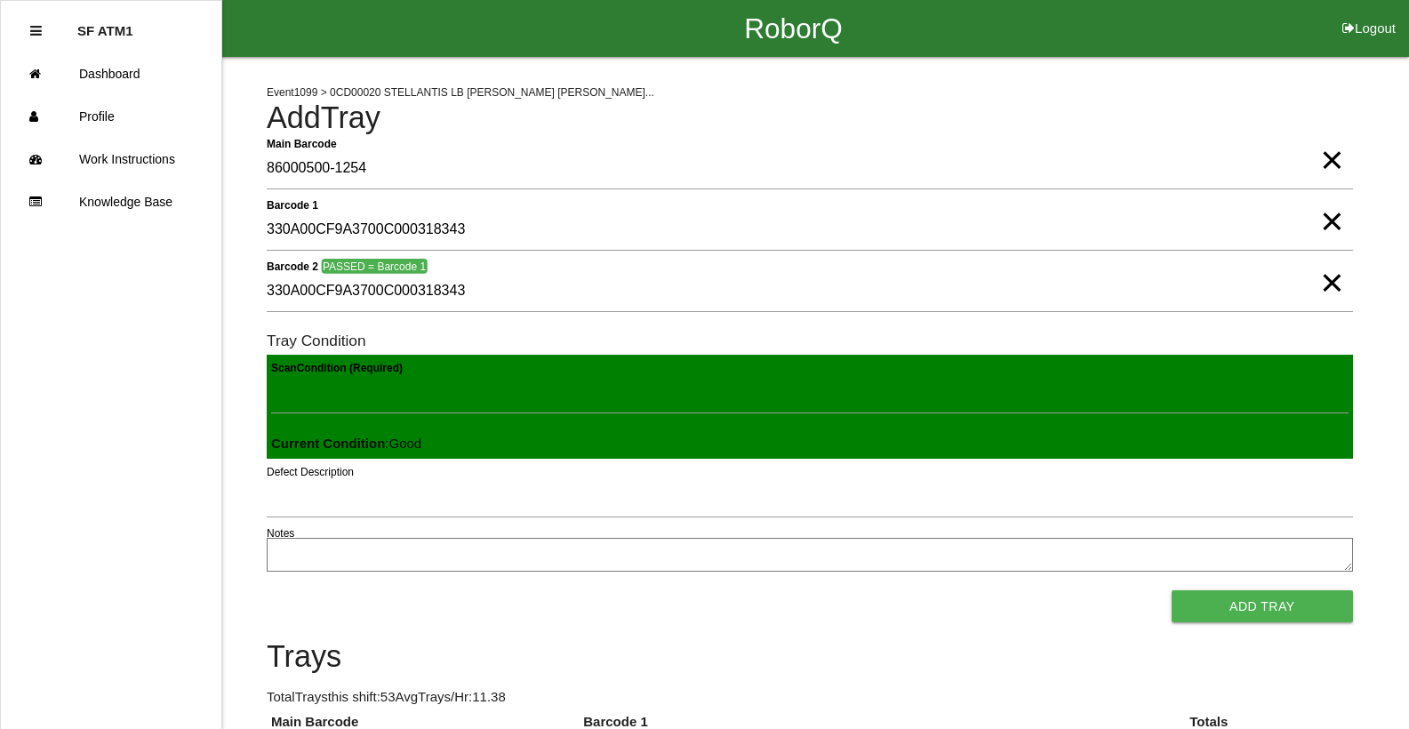
click at [1172, 590] on button "Add Tray" at bounding box center [1262, 606] width 181 height 32
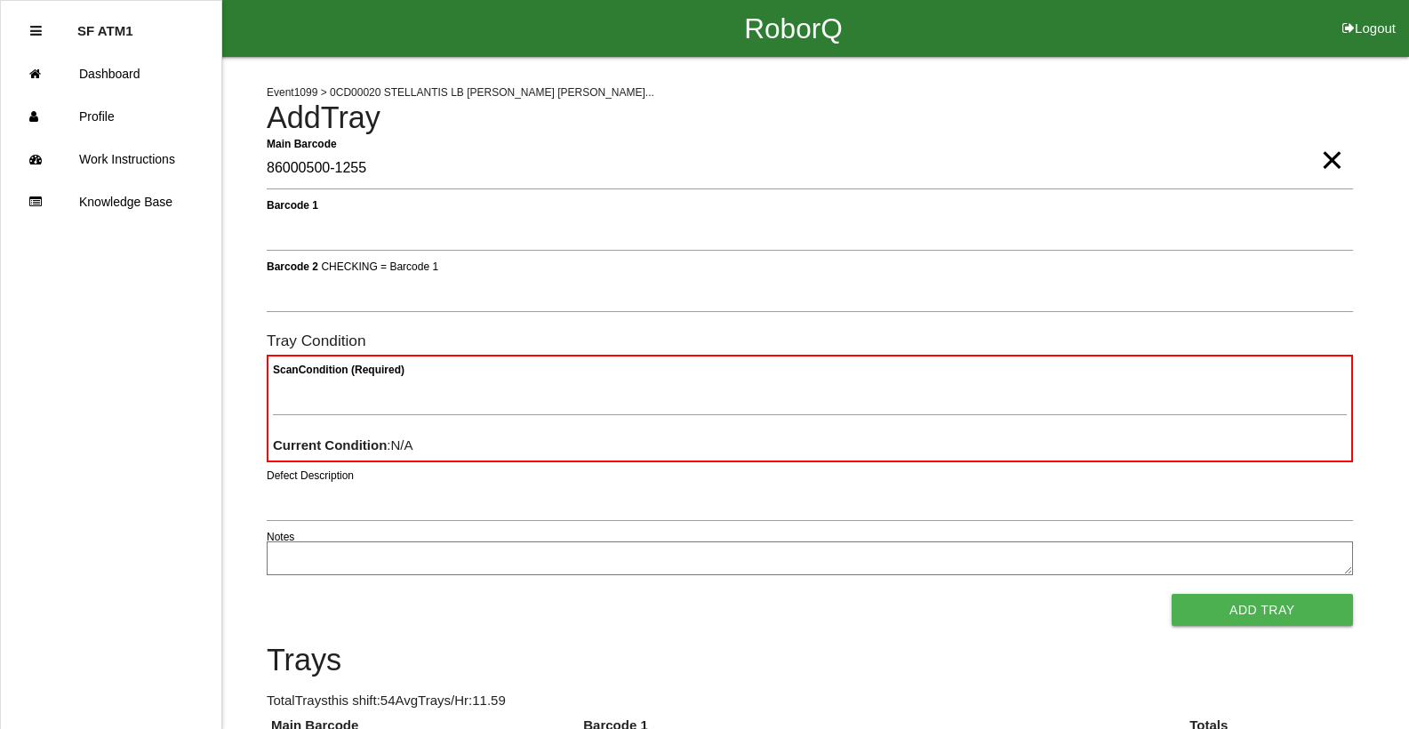
type Barcode "86000500-1255"
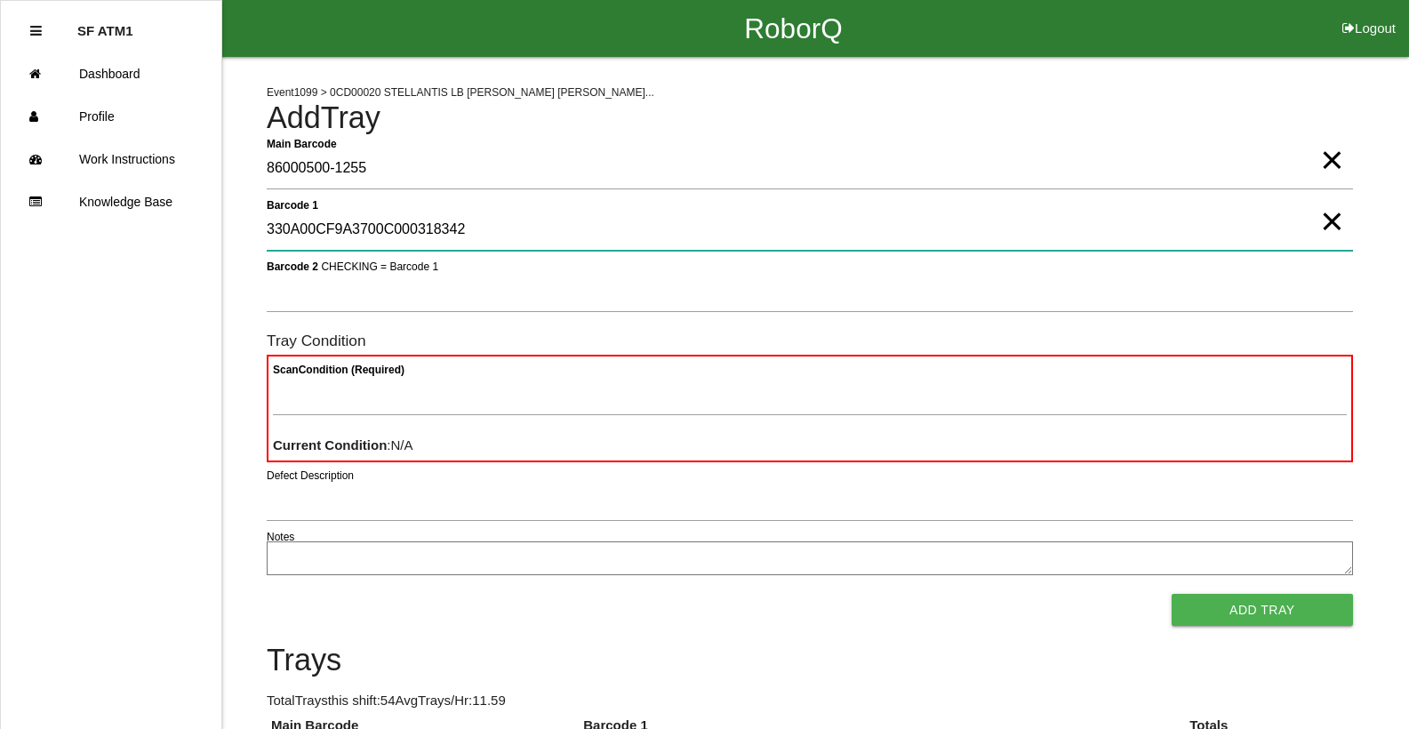
type 1 "330A00CF9A3700C000318342"
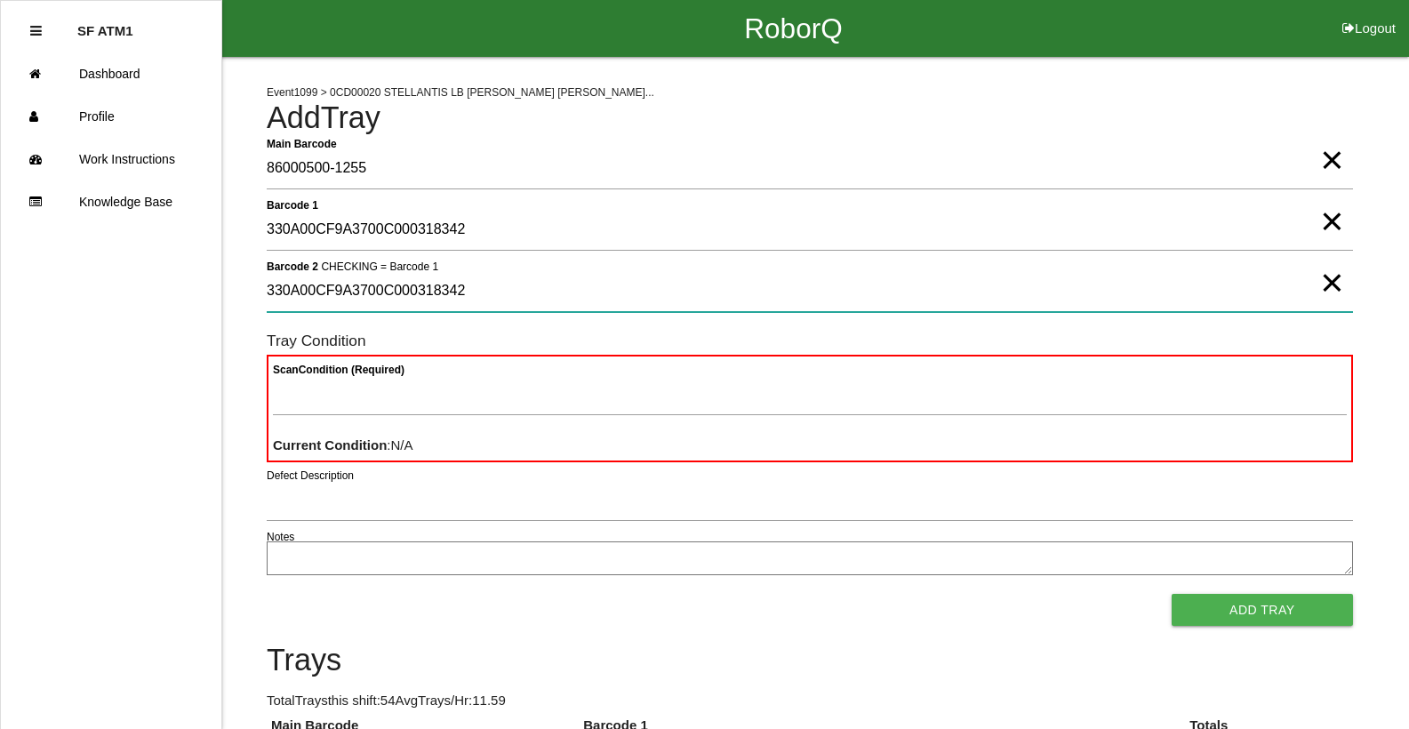
type 2 "330A00CF9A3700C000318342"
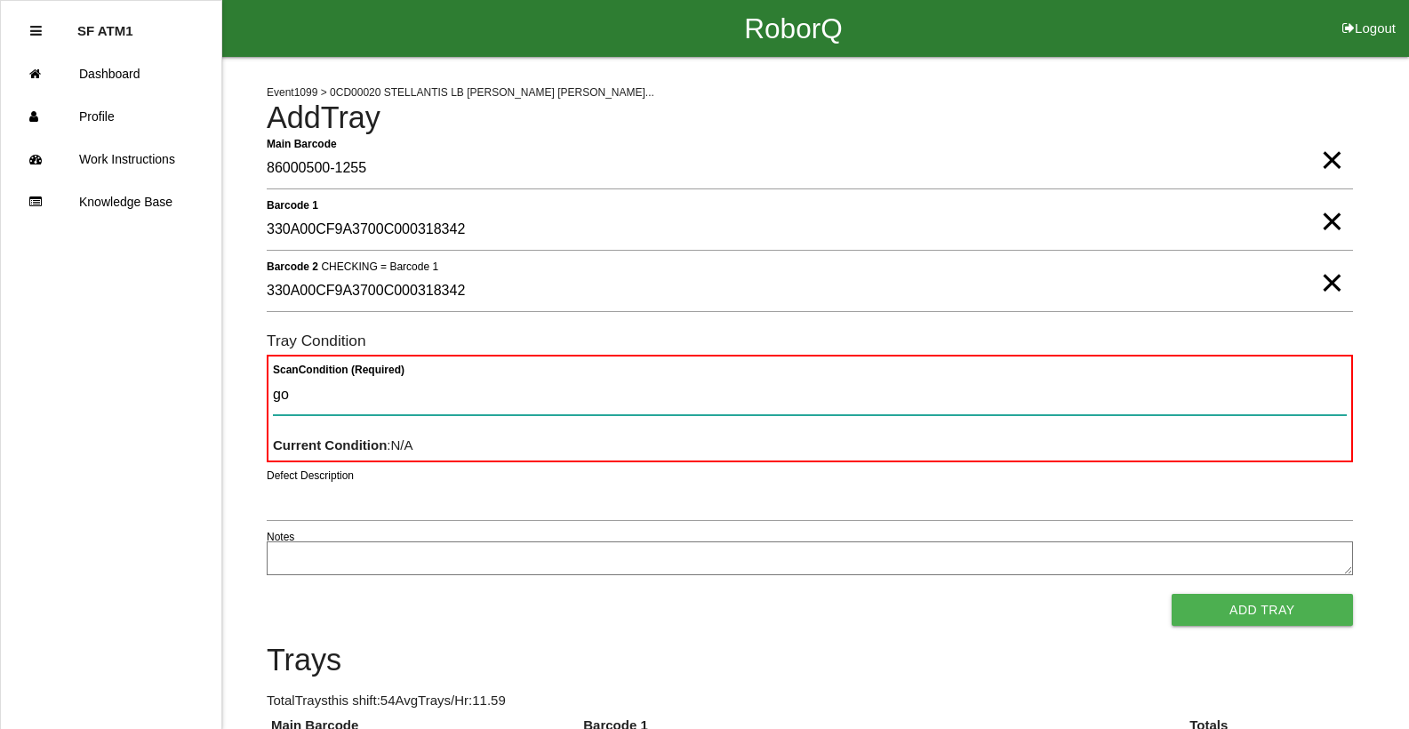
type Condition "goo"
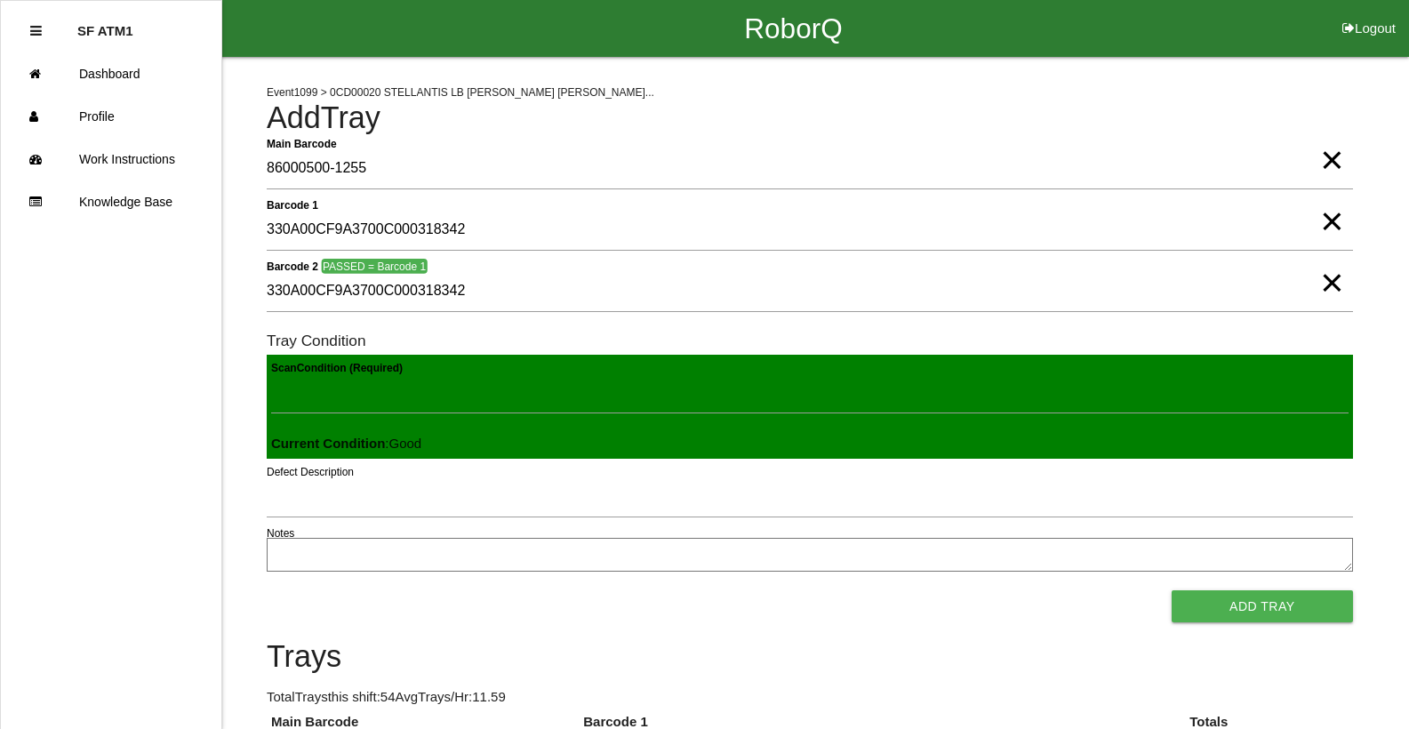
click at [1172, 590] on button "Add Tray" at bounding box center [1262, 606] width 181 height 32
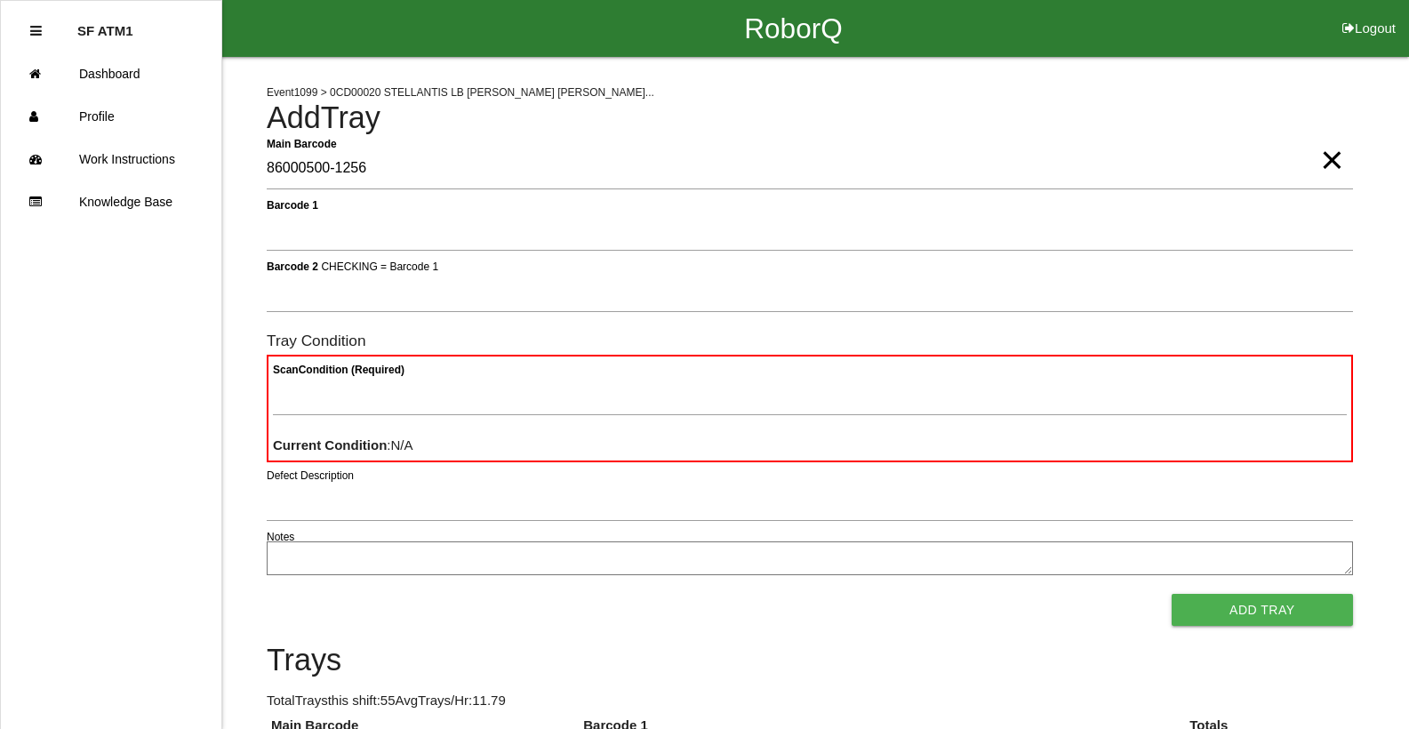
type Barcode "86000500-1256"
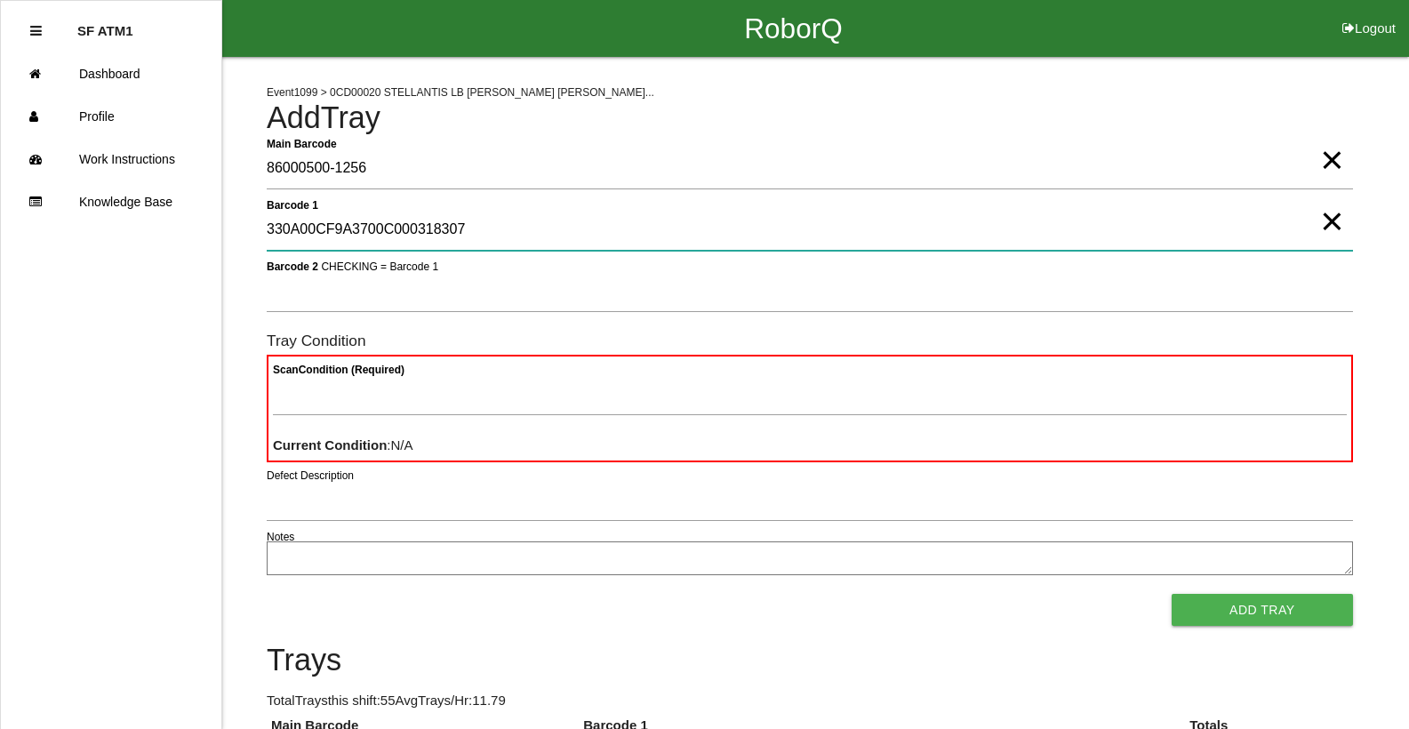
type 1 "330A00CF9A3700C000318307"
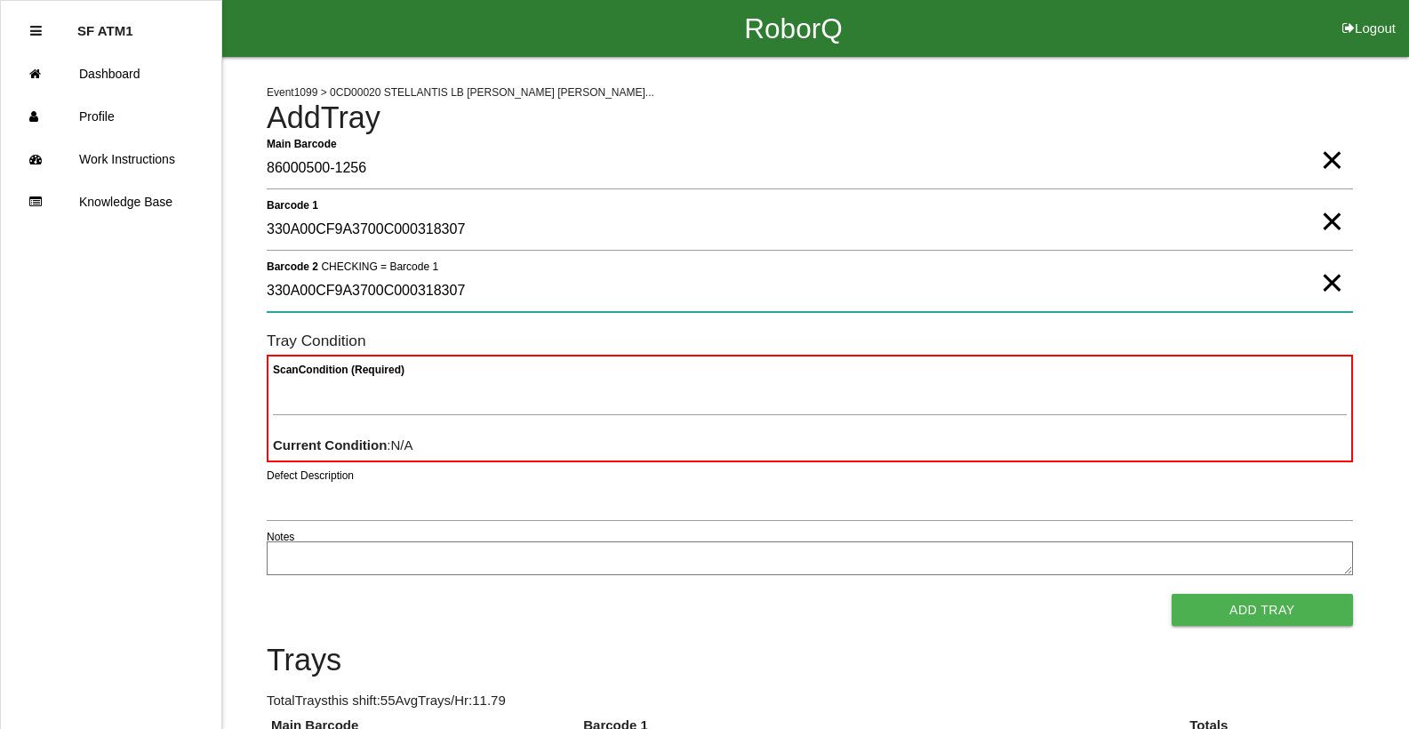
type 2 "330A00CF9A3700C000318307"
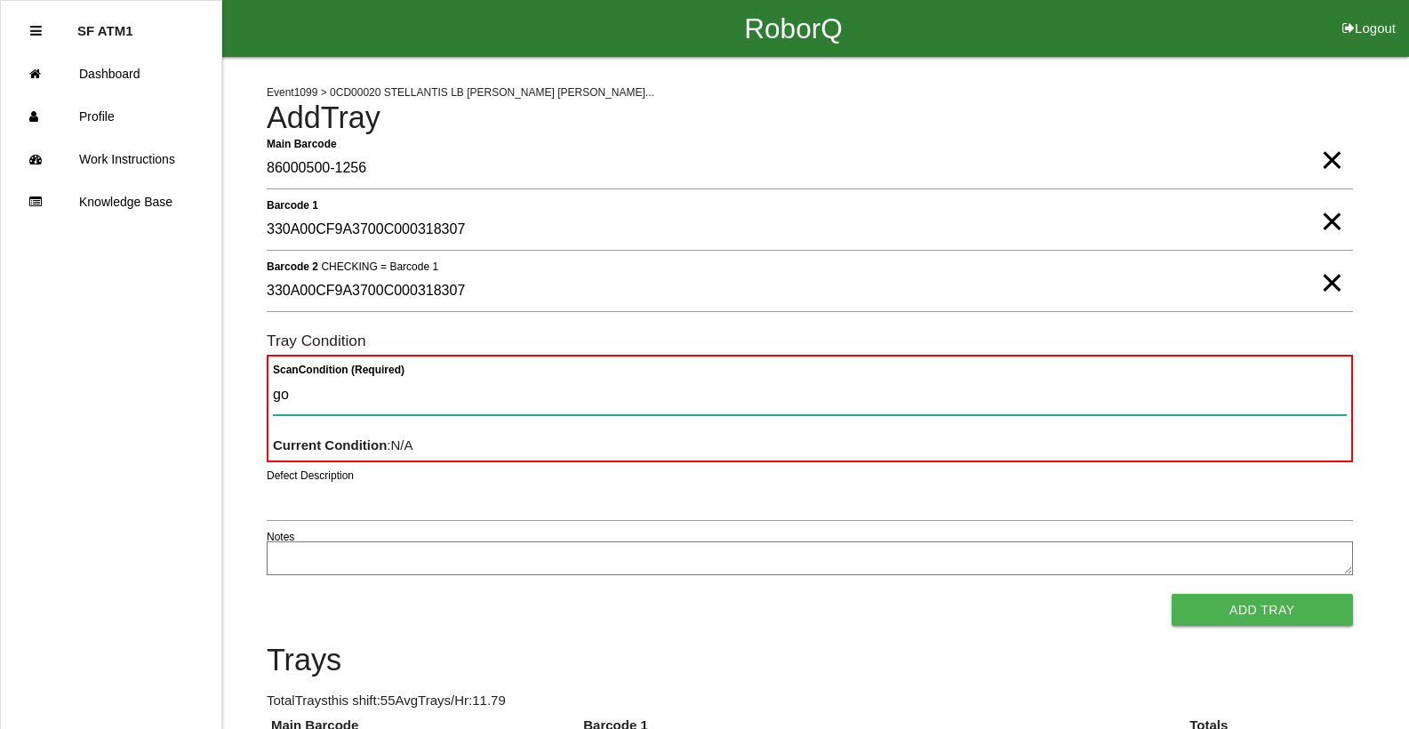
type Condition "goo"
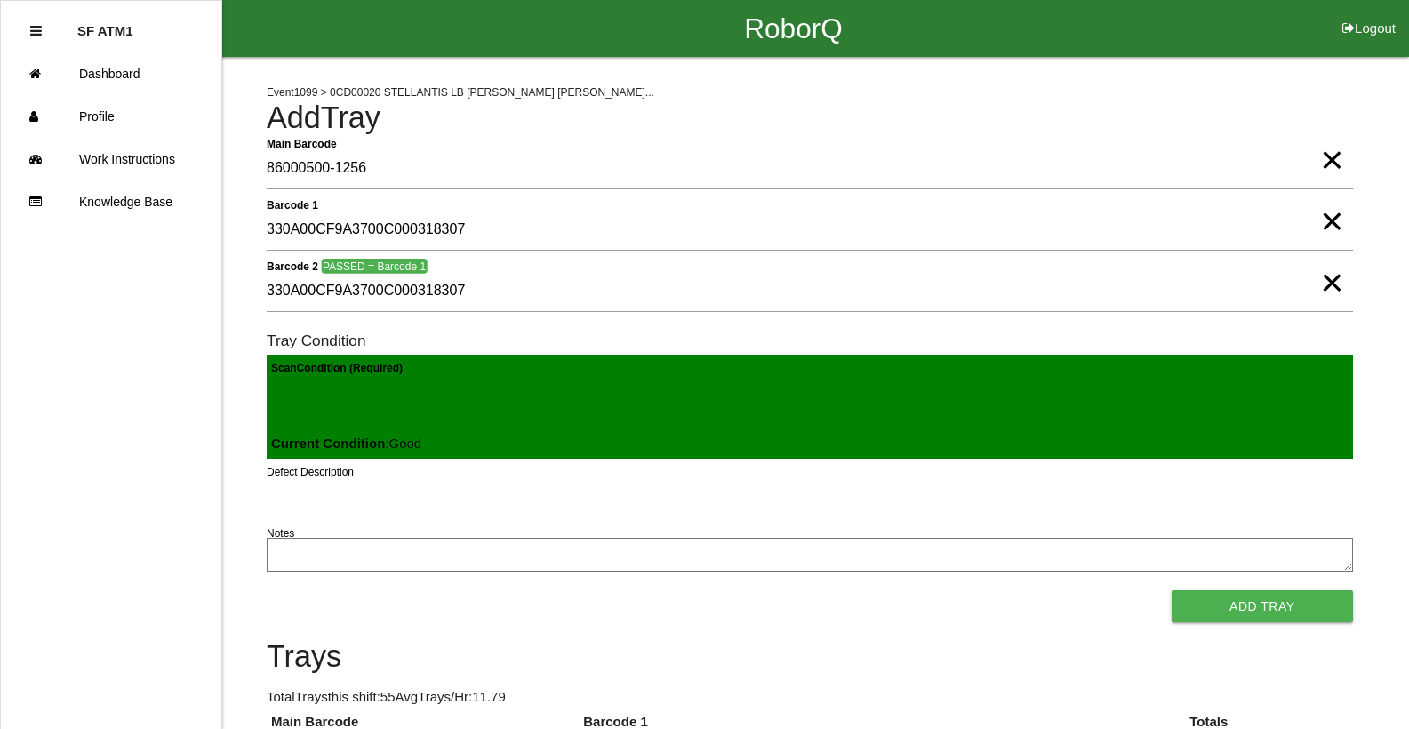
click at [1172, 590] on button "Add Tray" at bounding box center [1262, 606] width 181 height 32
